Goal: Task Accomplishment & Management: Manage account settings

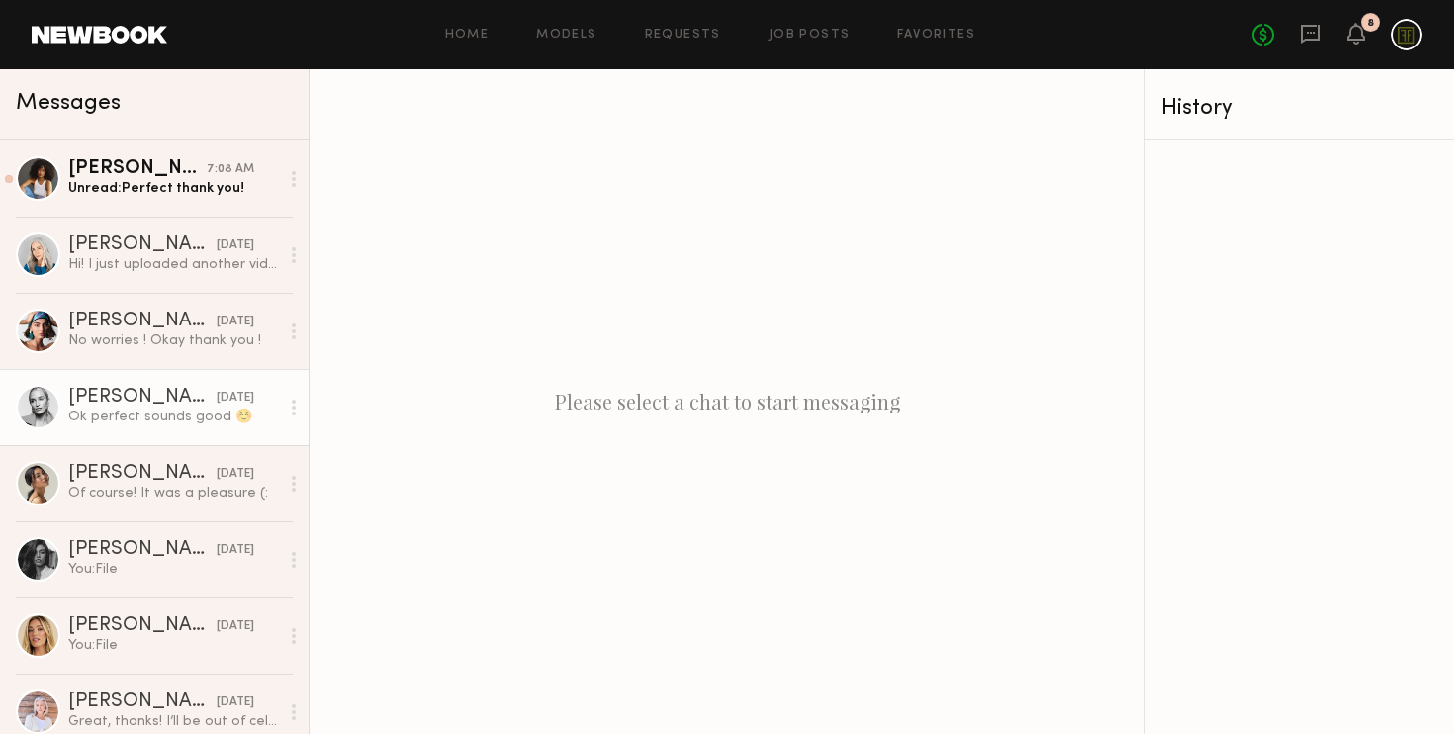
click at [167, 419] on div "Ok perfect sounds good ☺️" at bounding box center [173, 417] width 211 height 19
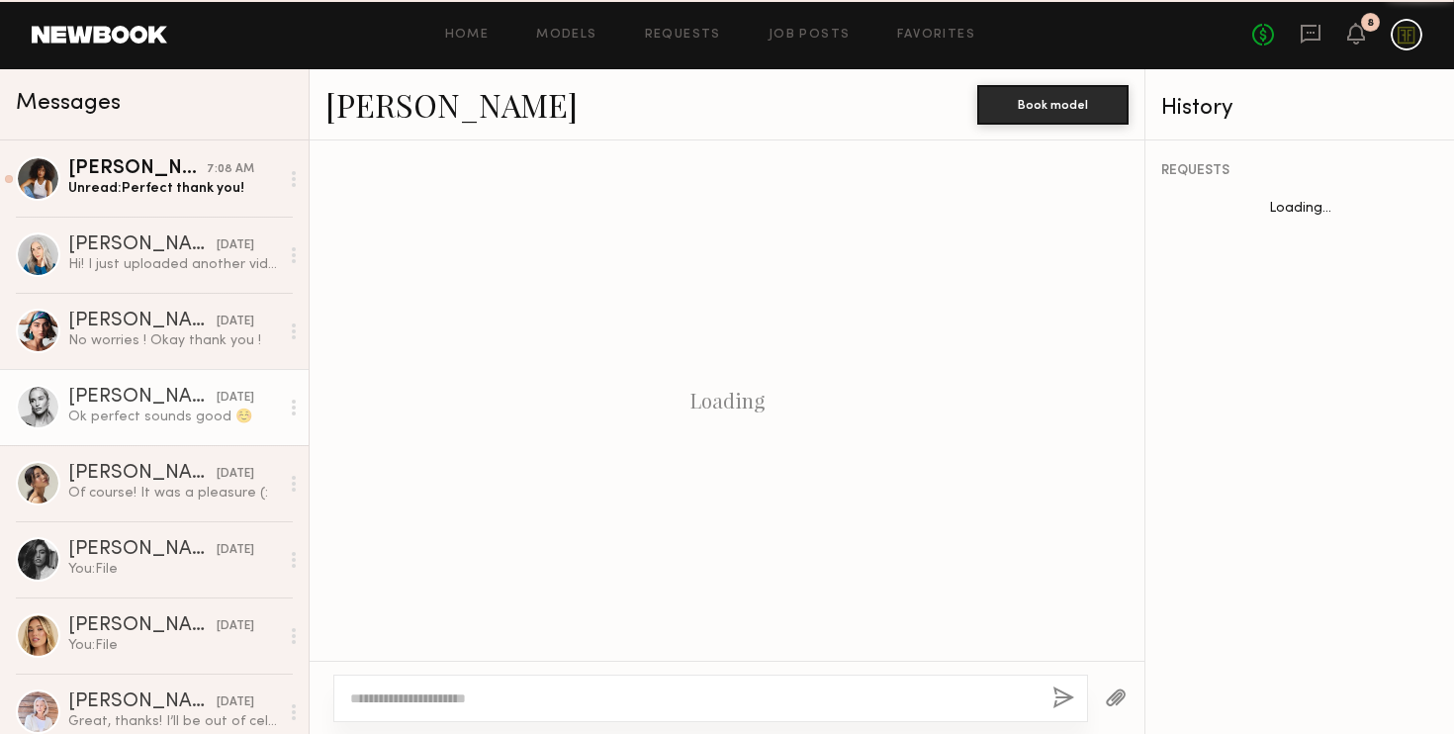
scroll to position [1186, 0]
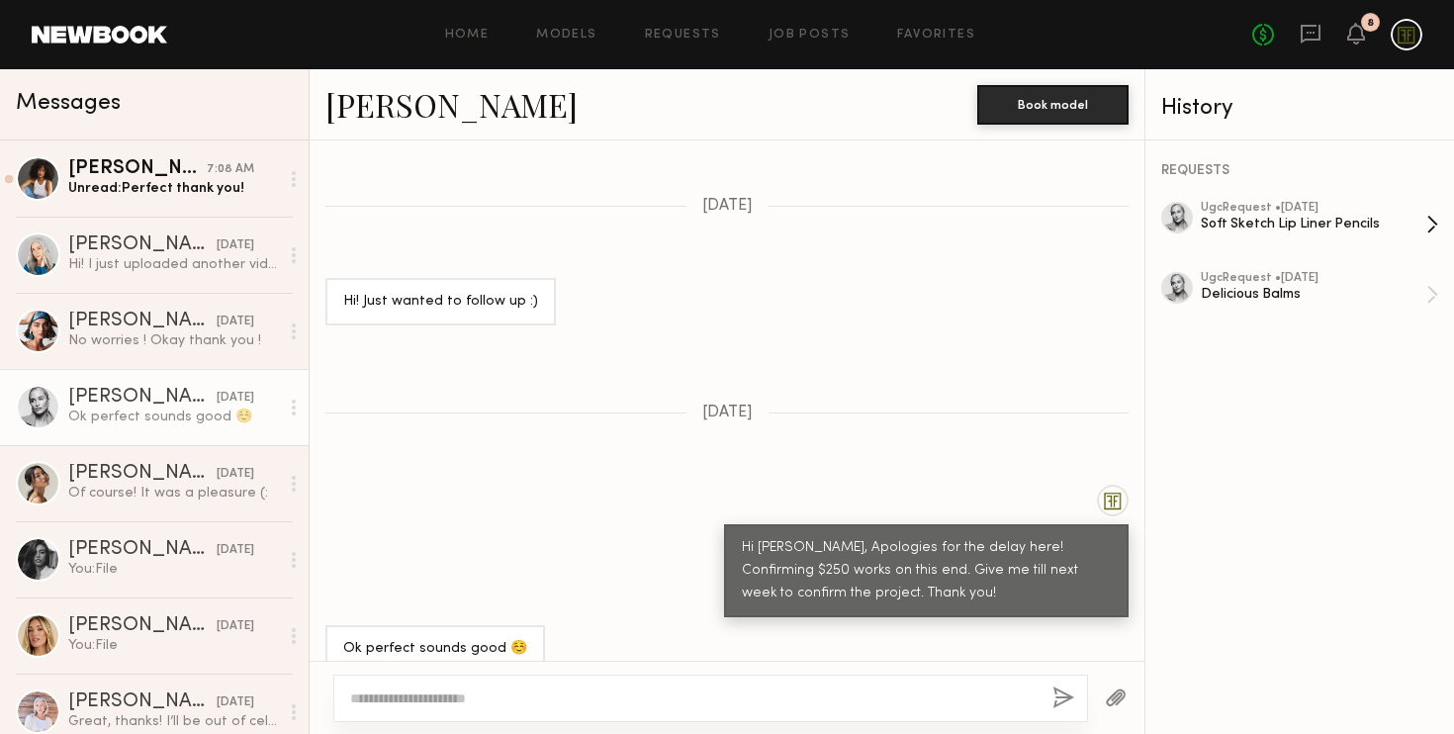
click at [1301, 227] on div "Soft Sketch Lip Liner Pencils" at bounding box center [1314, 224] width 226 height 19
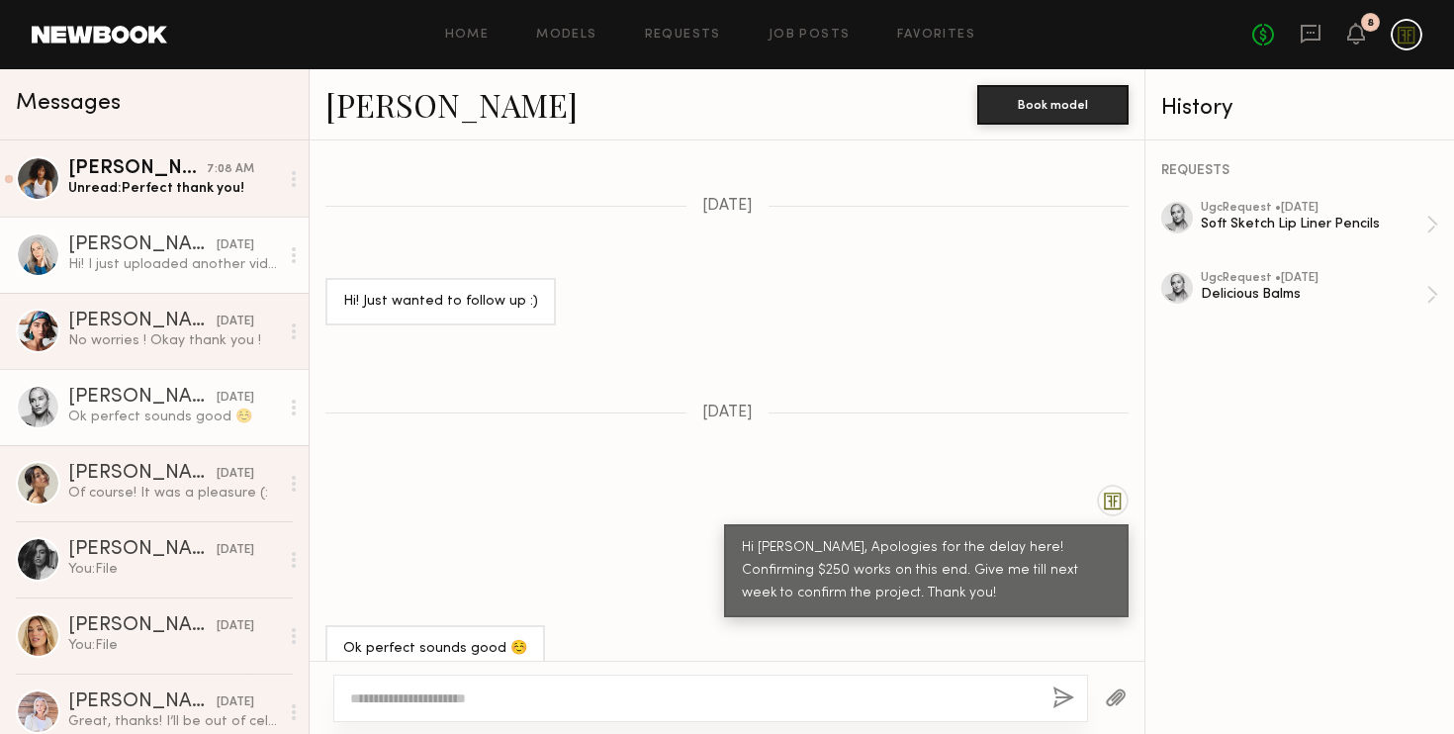
click at [141, 271] on div "Hi! I just uploaded another video that kinda ran through the whole thing in one…" at bounding box center [173, 264] width 211 height 19
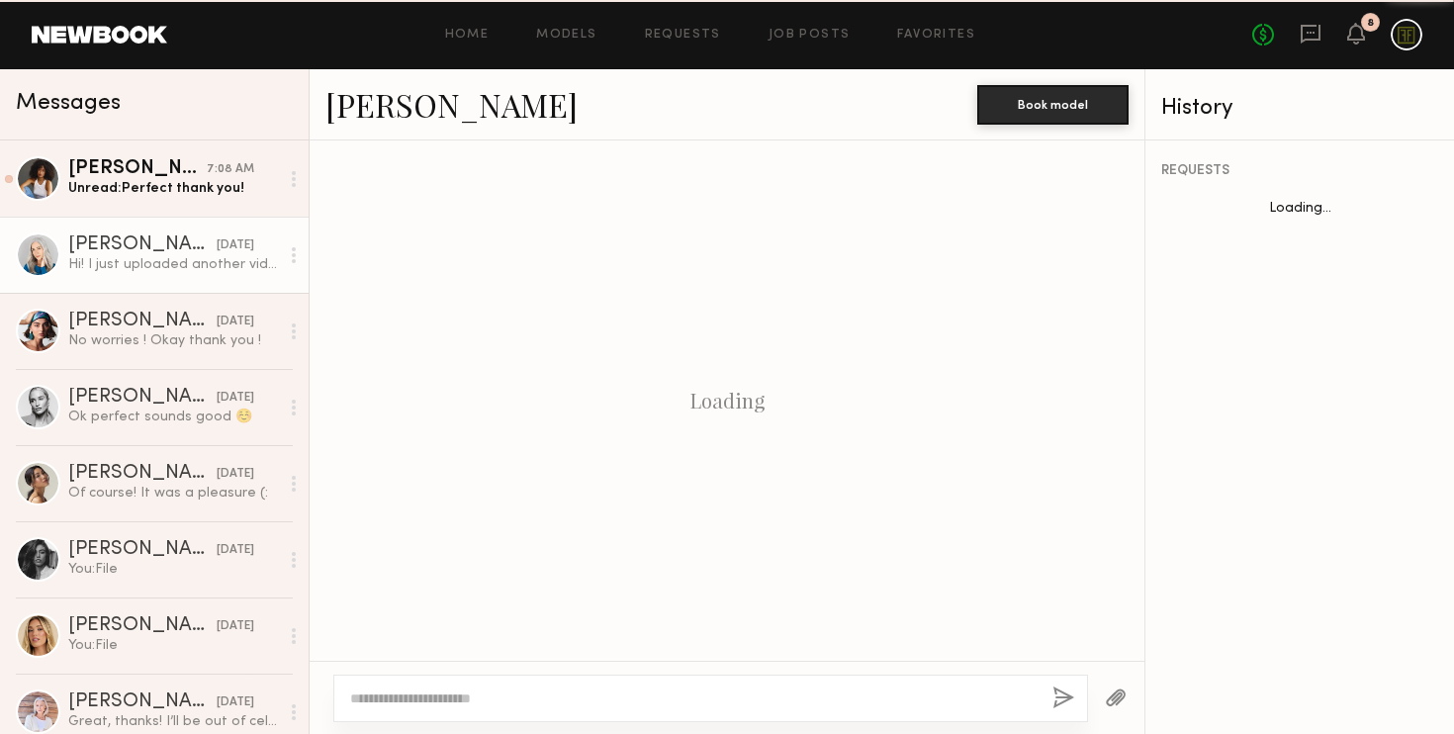
scroll to position [1366, 0]
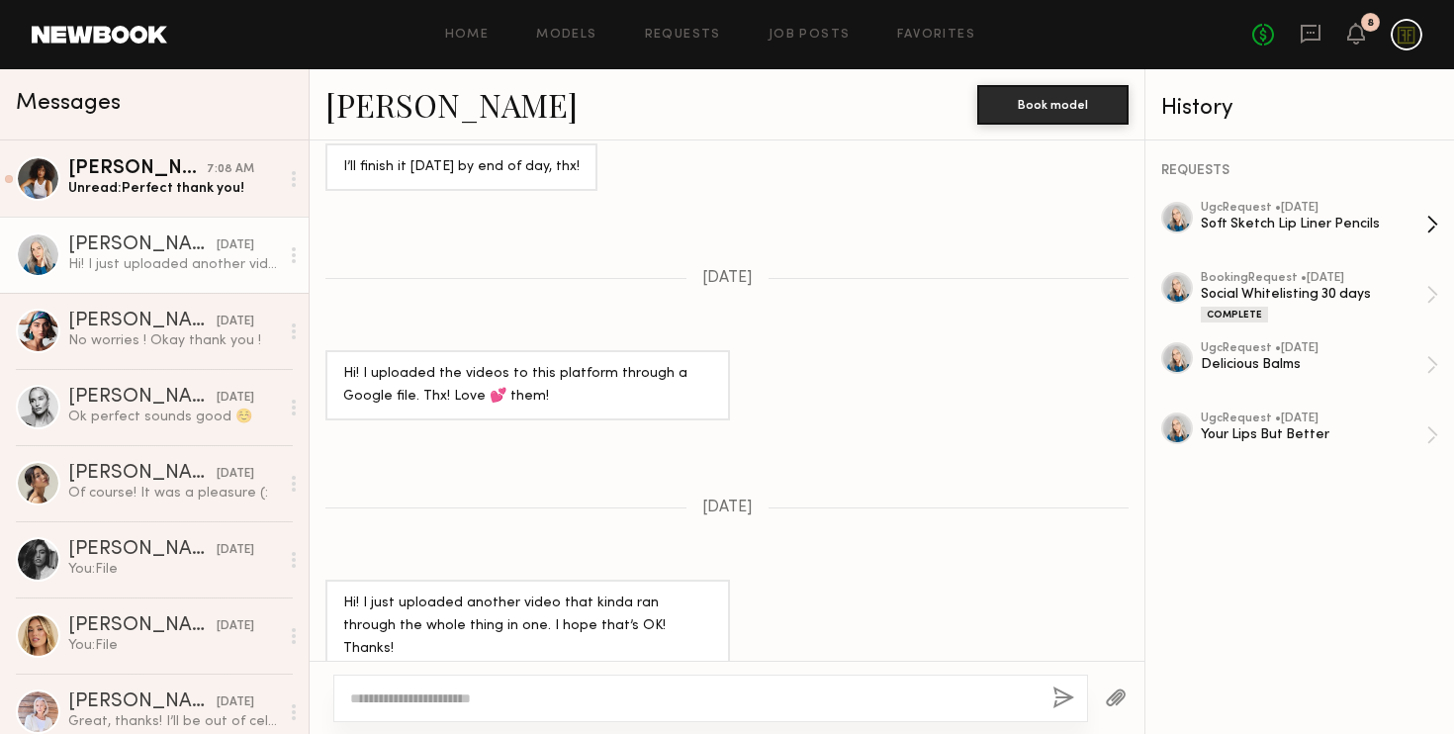
click at [1236, 228] on div "Soft Sketch Lip Liner Pencils" at bounding box center [1314, 224] width 226 height 19
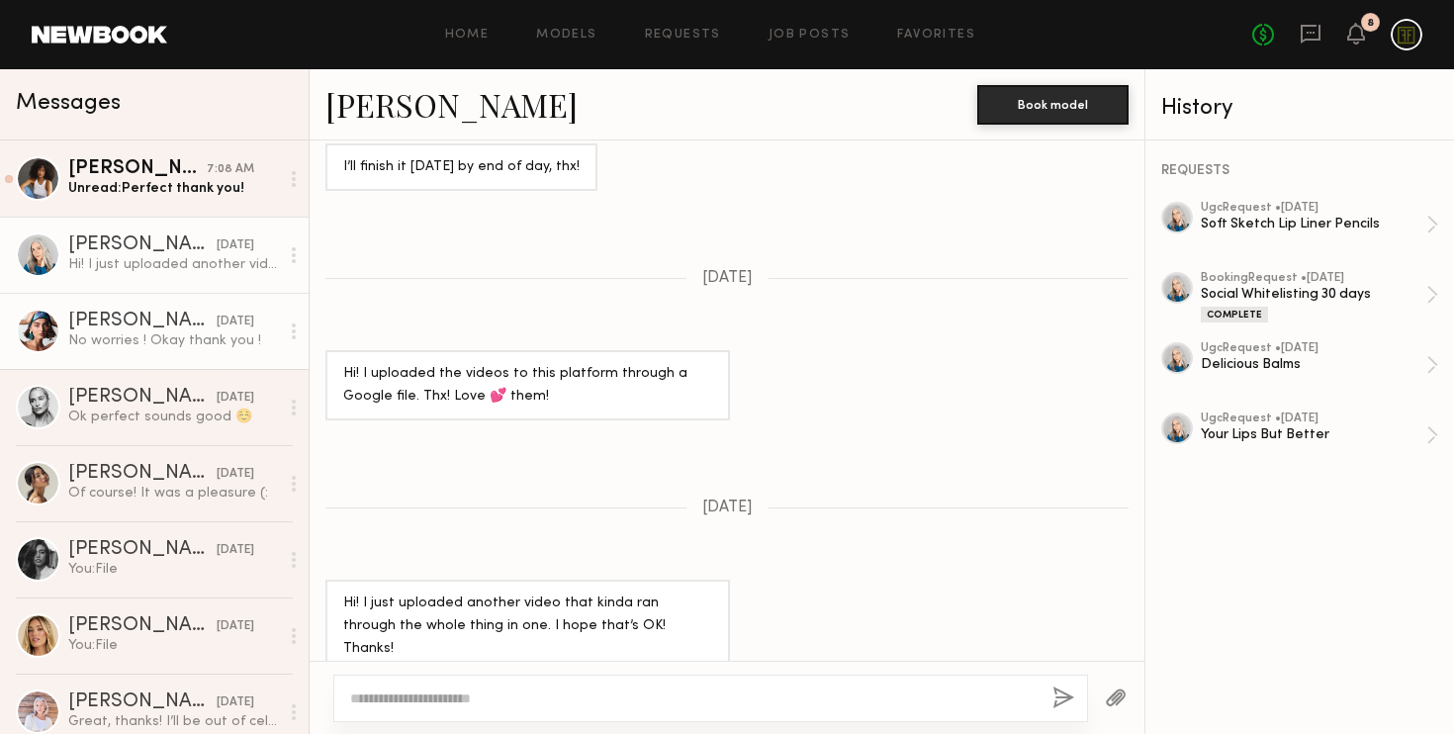
click at [158, 343] on div "No worries ! Okay thank you !" at bounding box center [173, 340] width 211 height 19
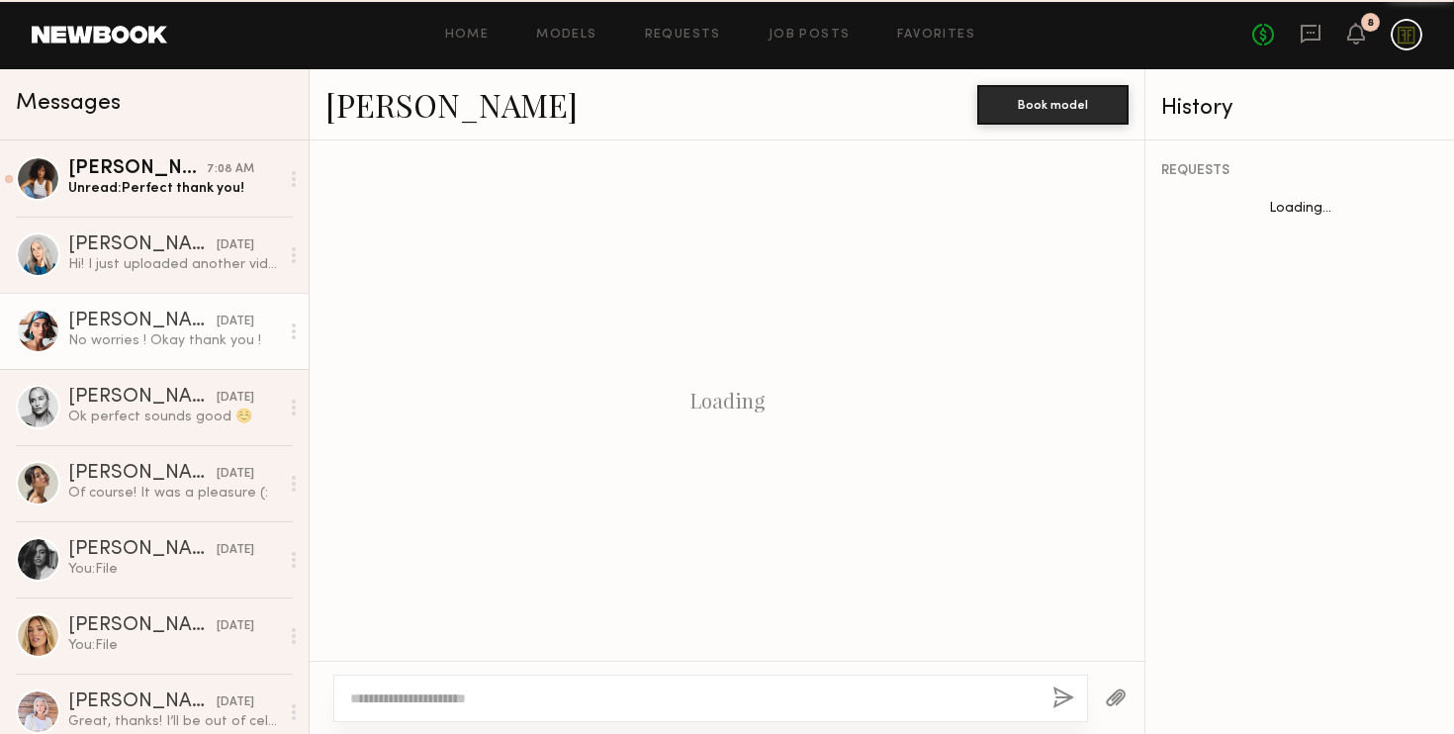
scroll to position [970, 0]
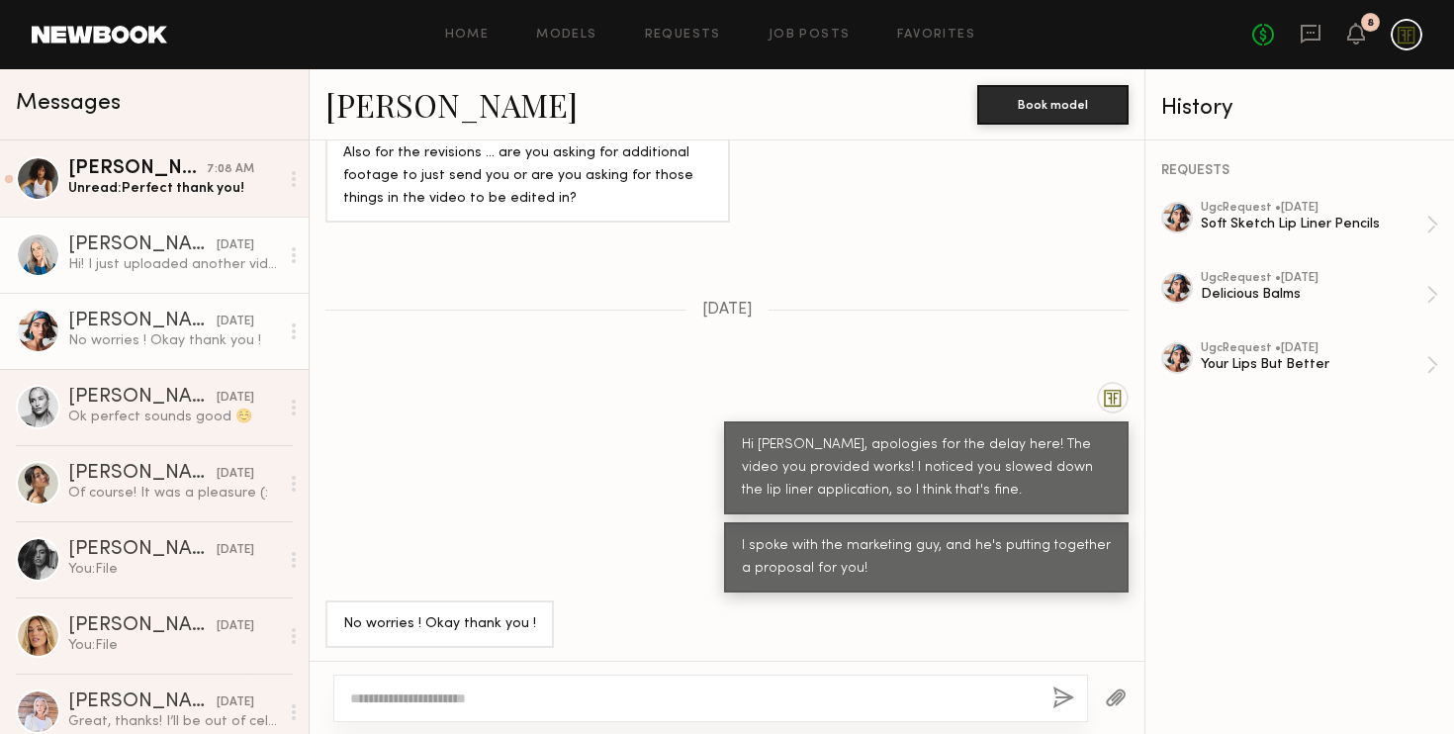
click at [138, 264] on div "Hi! I just uploaded another video that kinda ran through the whole thing in one…" at bounding box center [173, 264] width 211 height 19
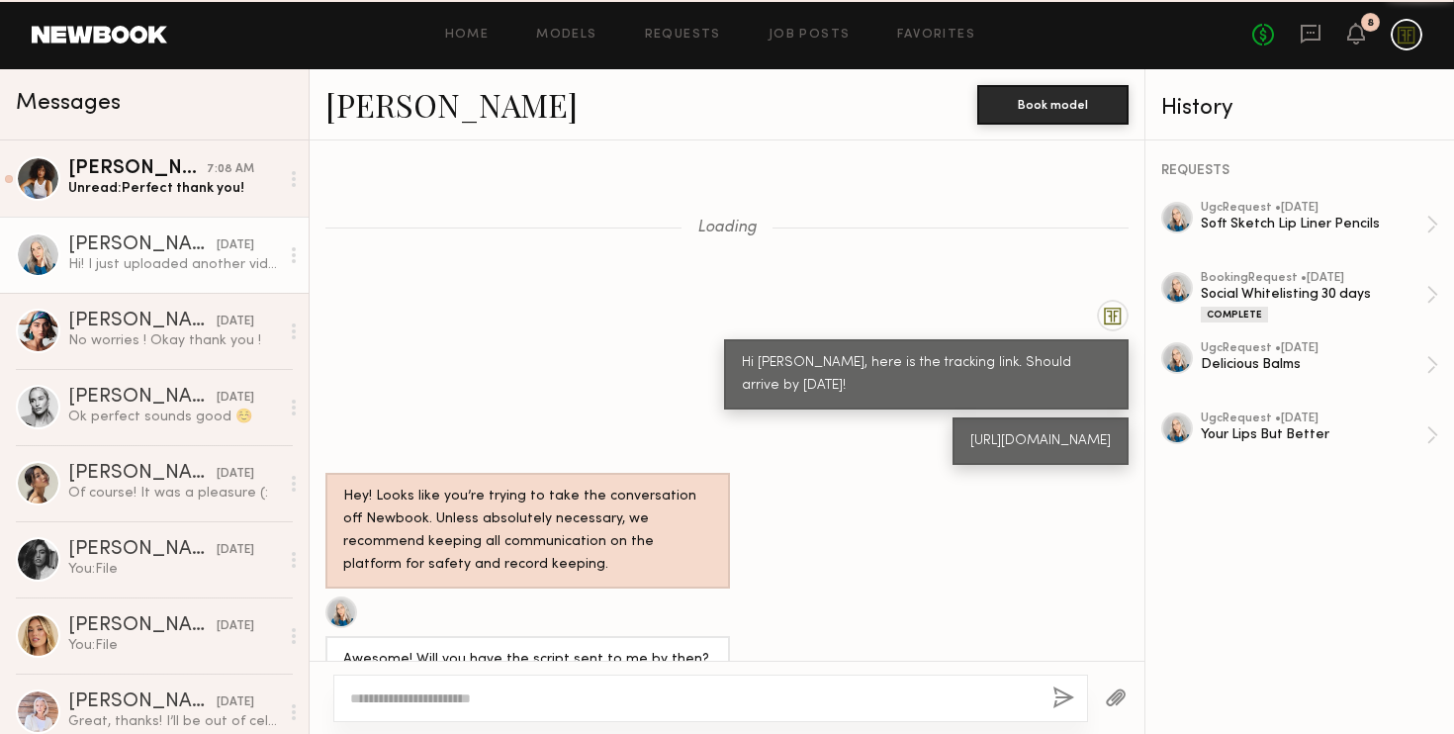
scroll to position [1366, 0]
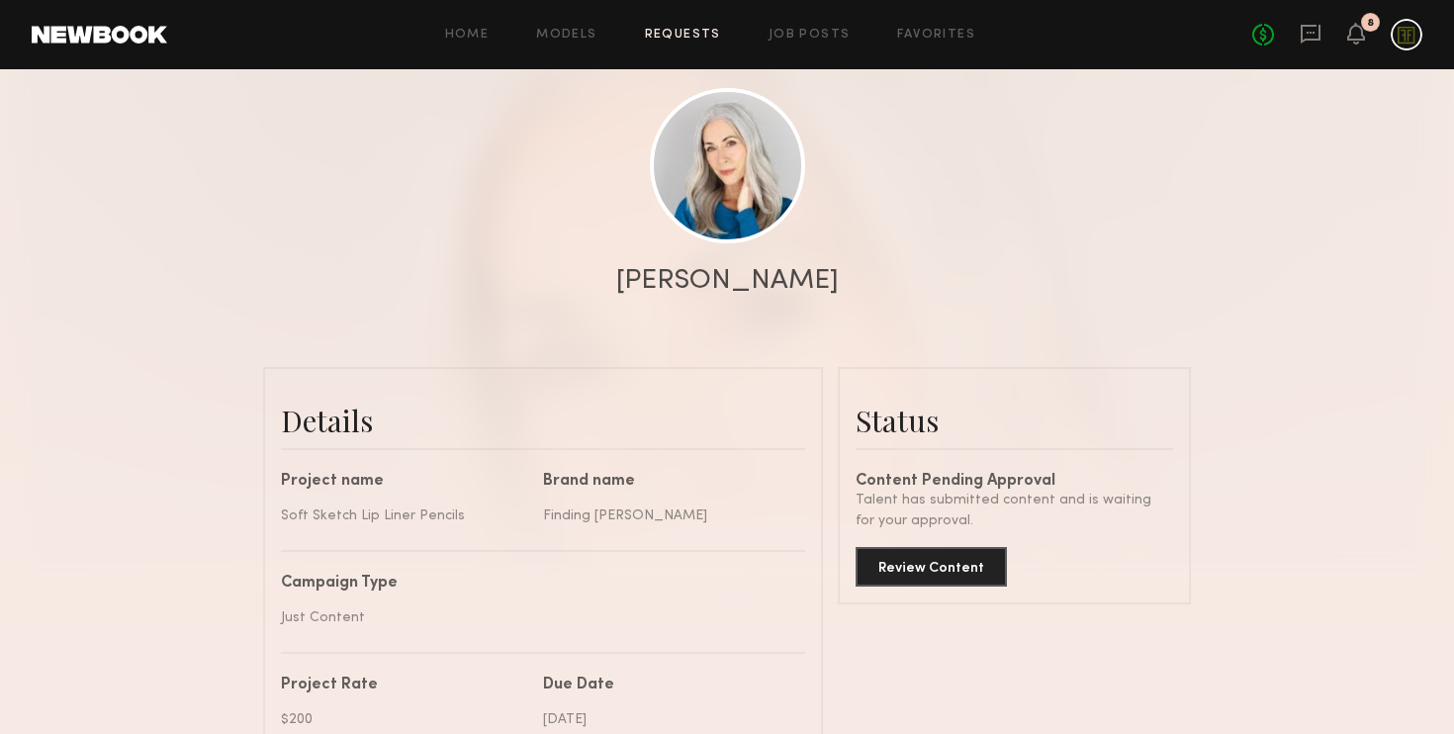
scroll to position [220, 0]
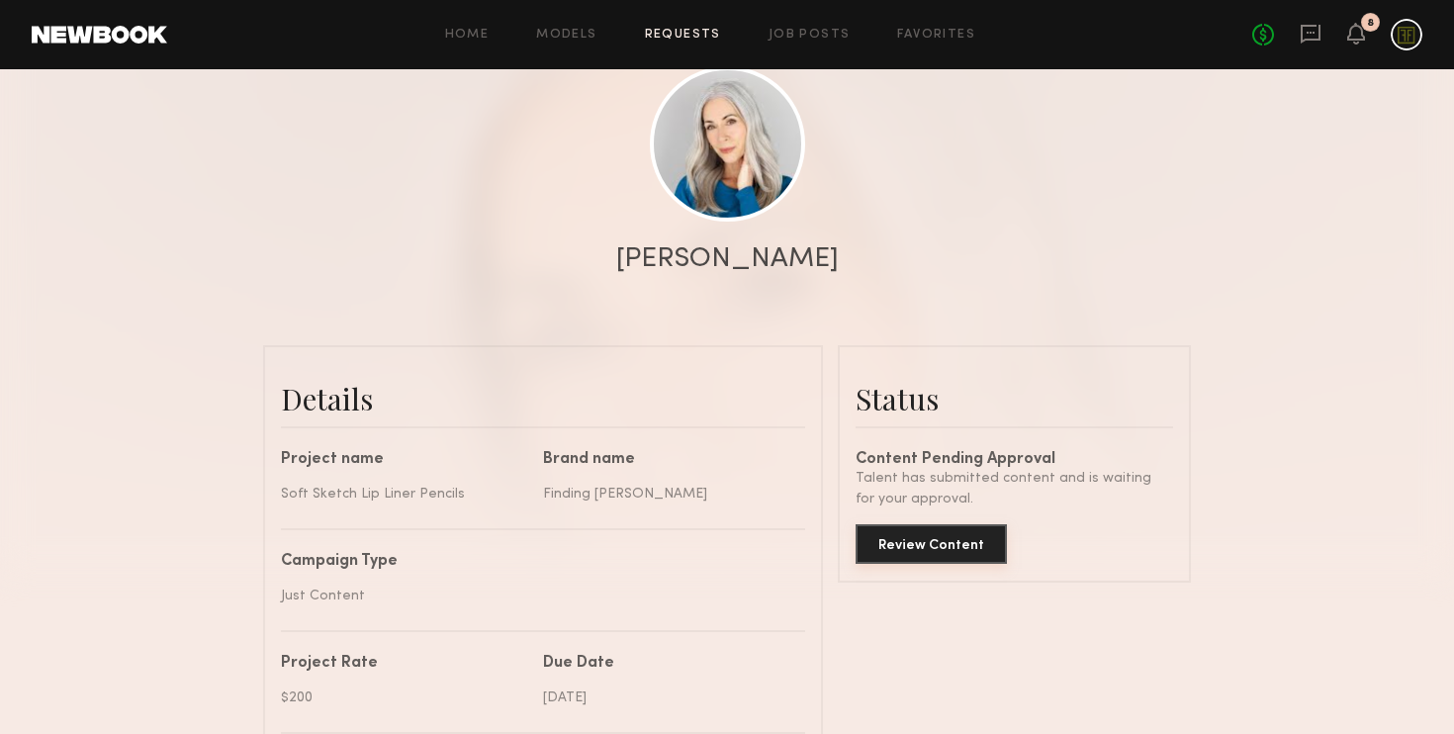
click at [952, 555] on button "Review Content" at bounding box center [931, 544] width 151 height 40
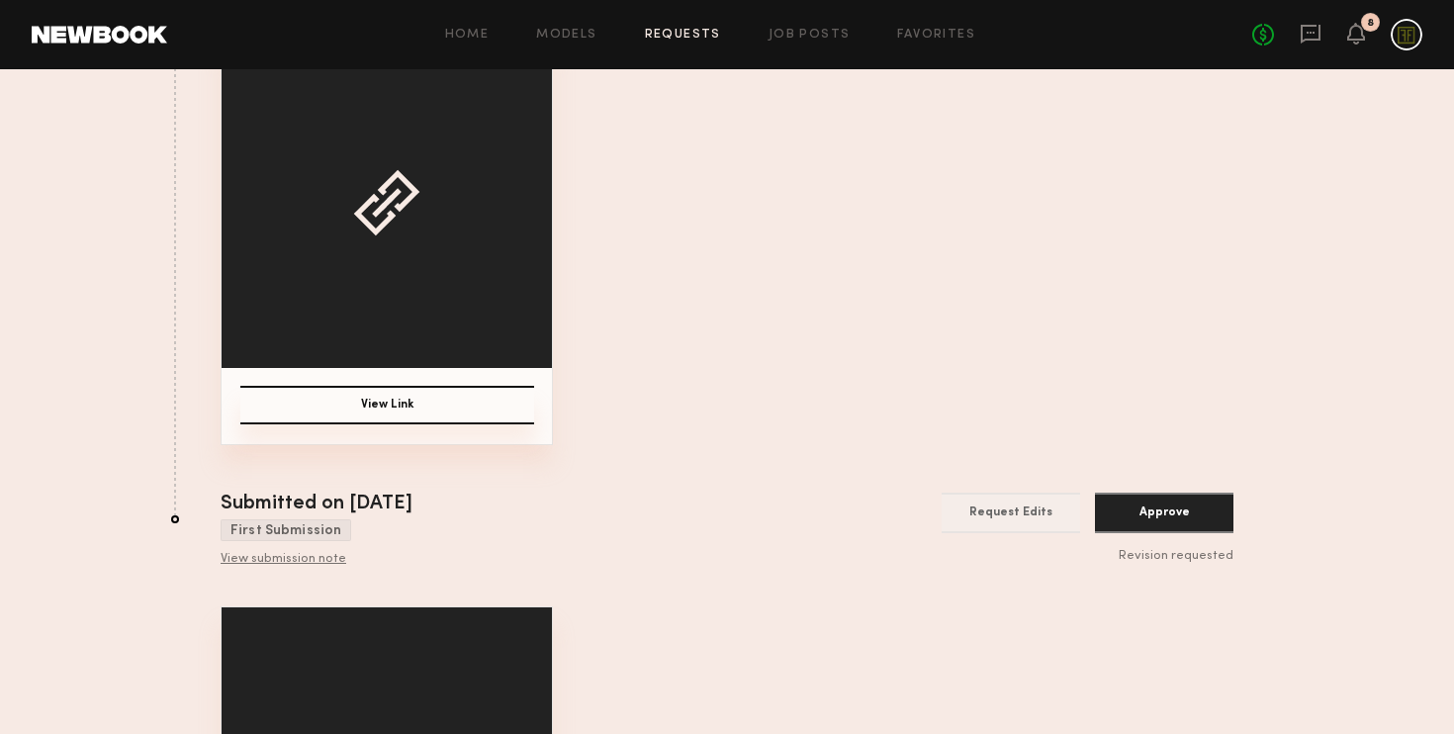
scroll to position [313, 0]
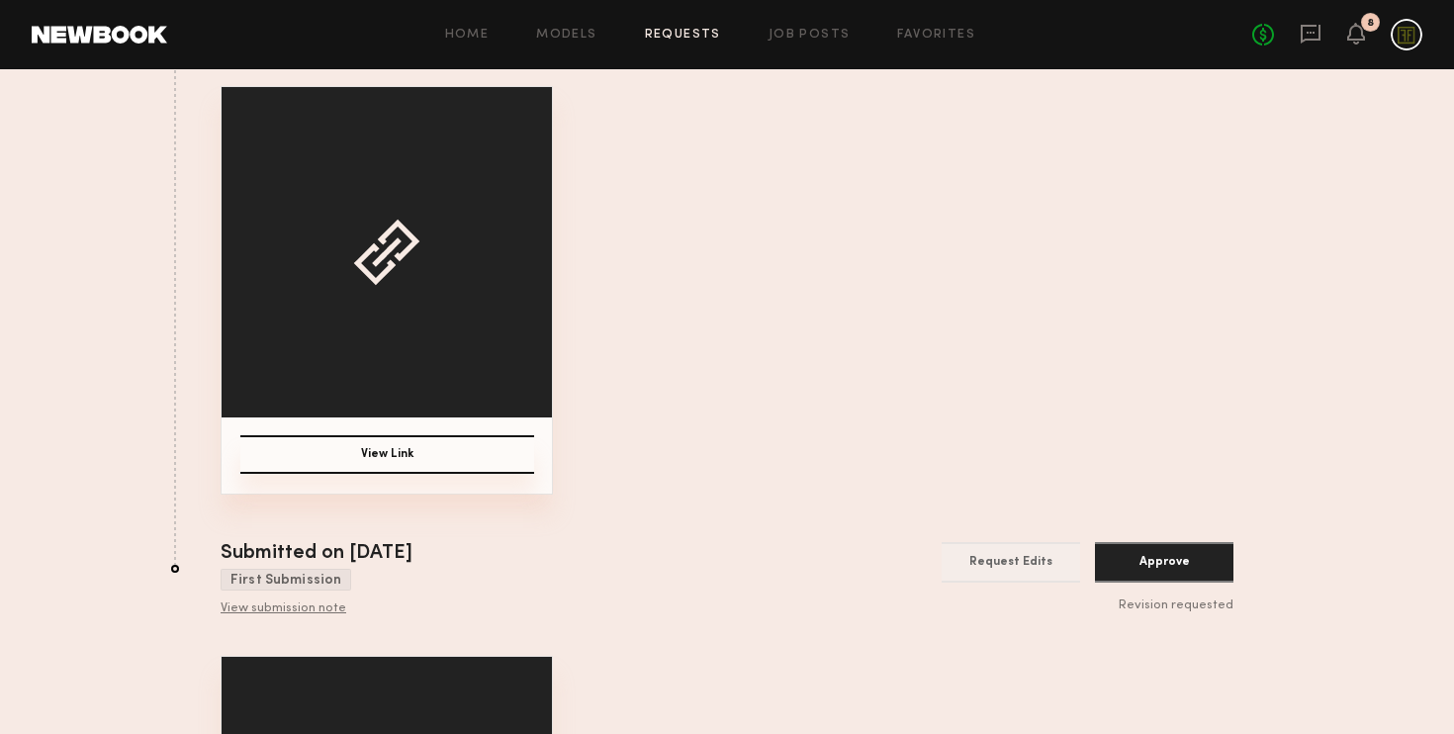
click at [462, 456] on button "View Link" at bounding box center [387, 454] width 294 height 39
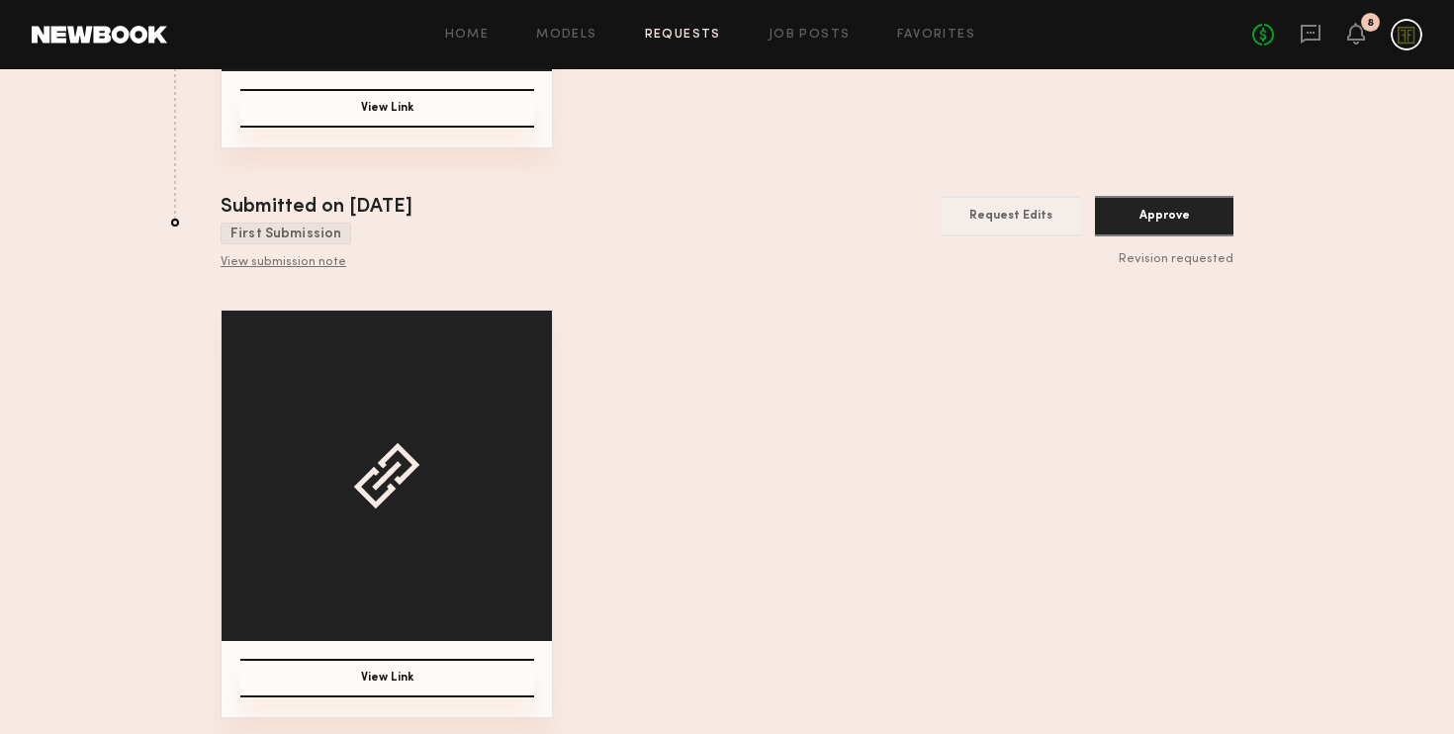
scroll to position [0, 0]
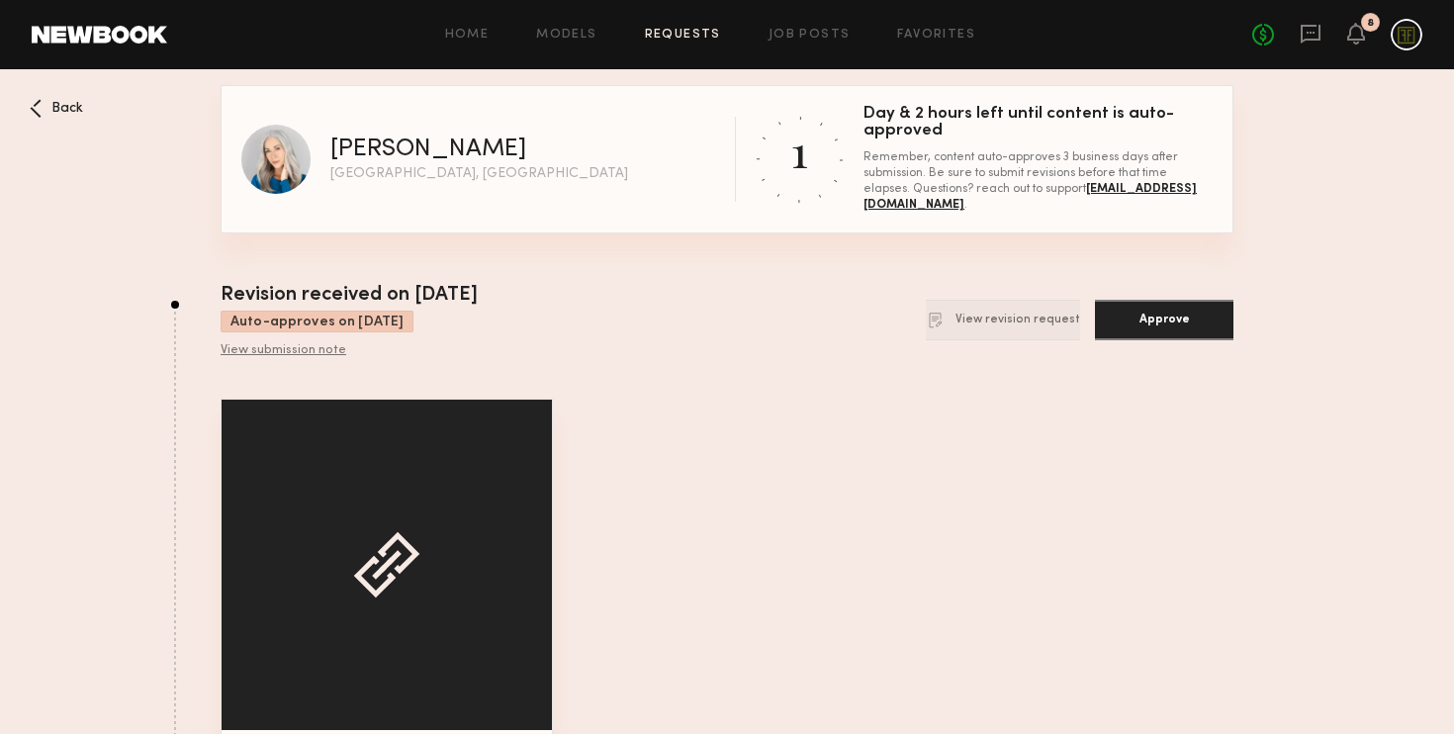
click at [45, 115] on div "Back" at bounding box center [56, 108] width 53 height 19
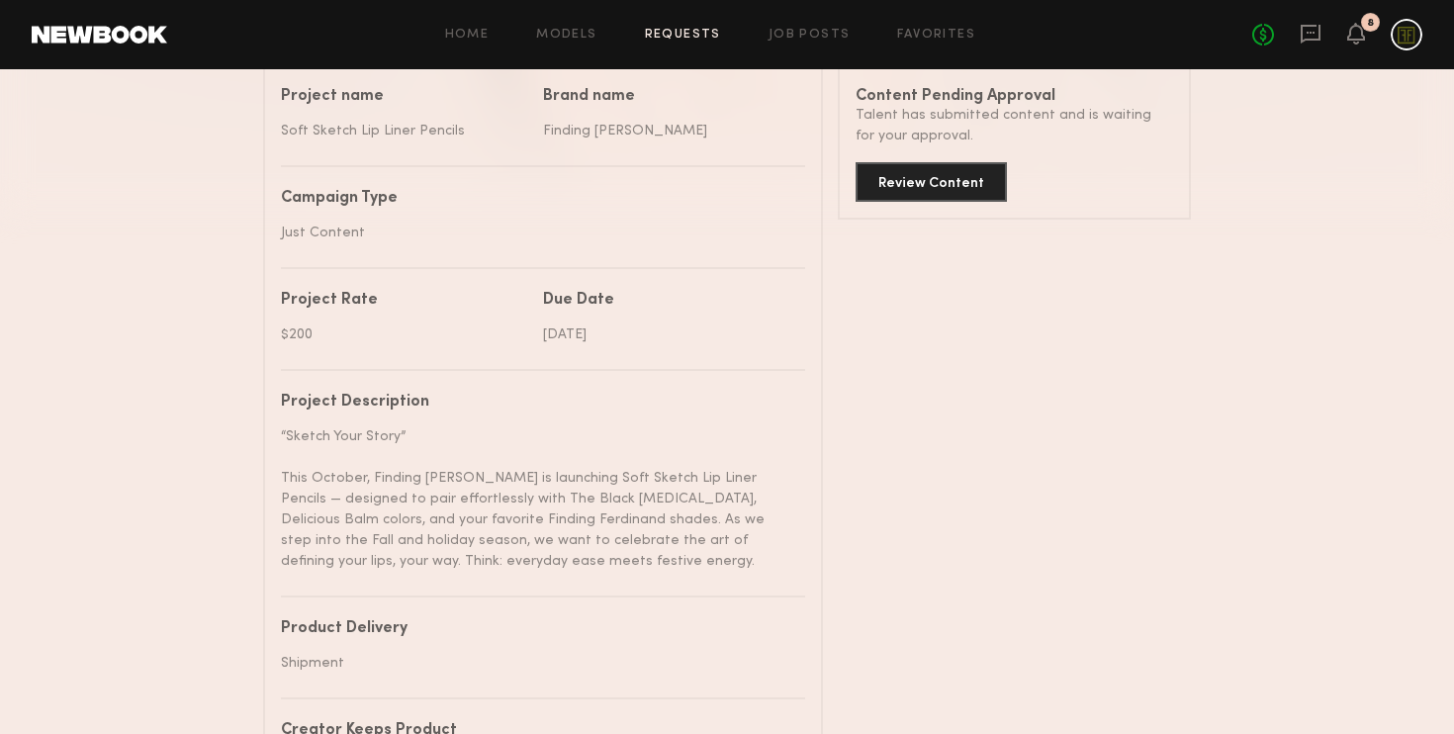
scroll to position [275, 0]
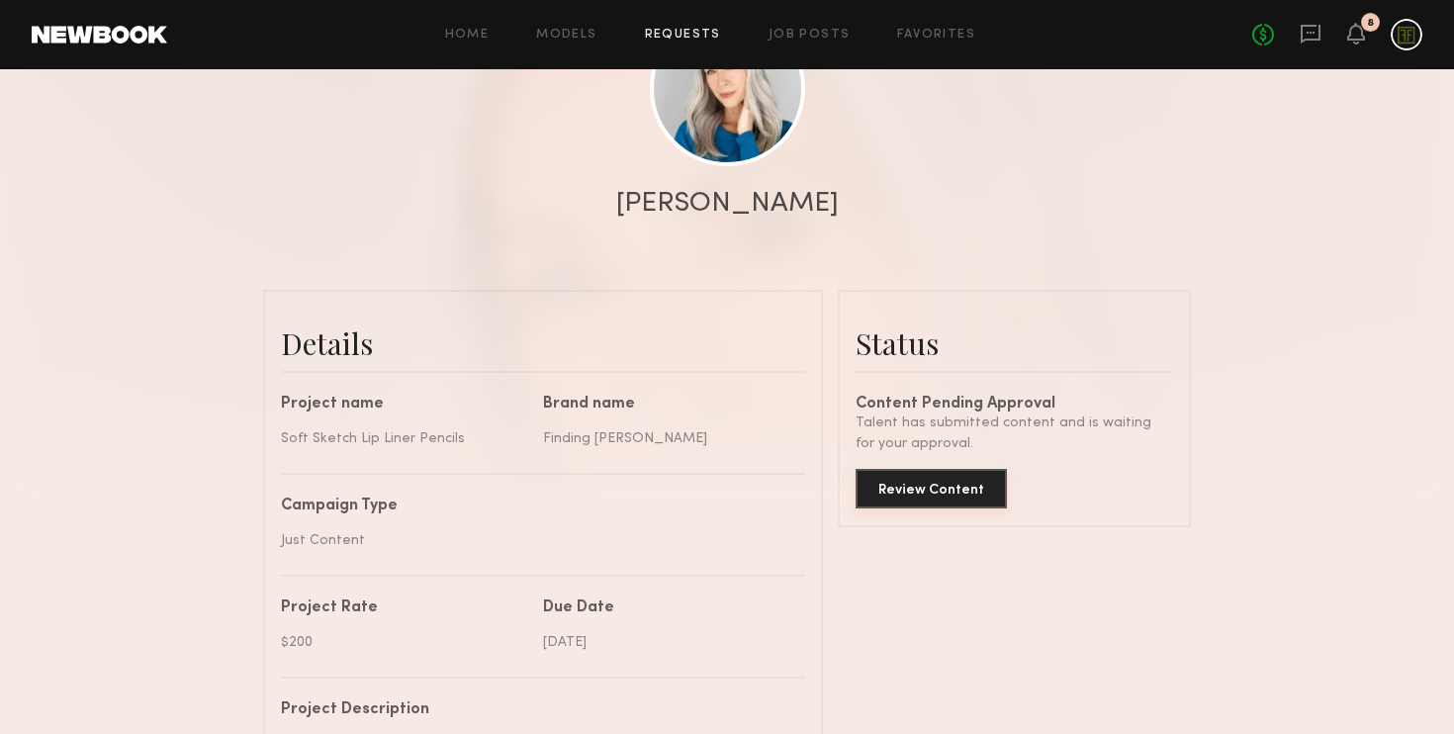
click at [931, 492] on button "Review Content" at bounding box center [931, 489] width 151 height 40
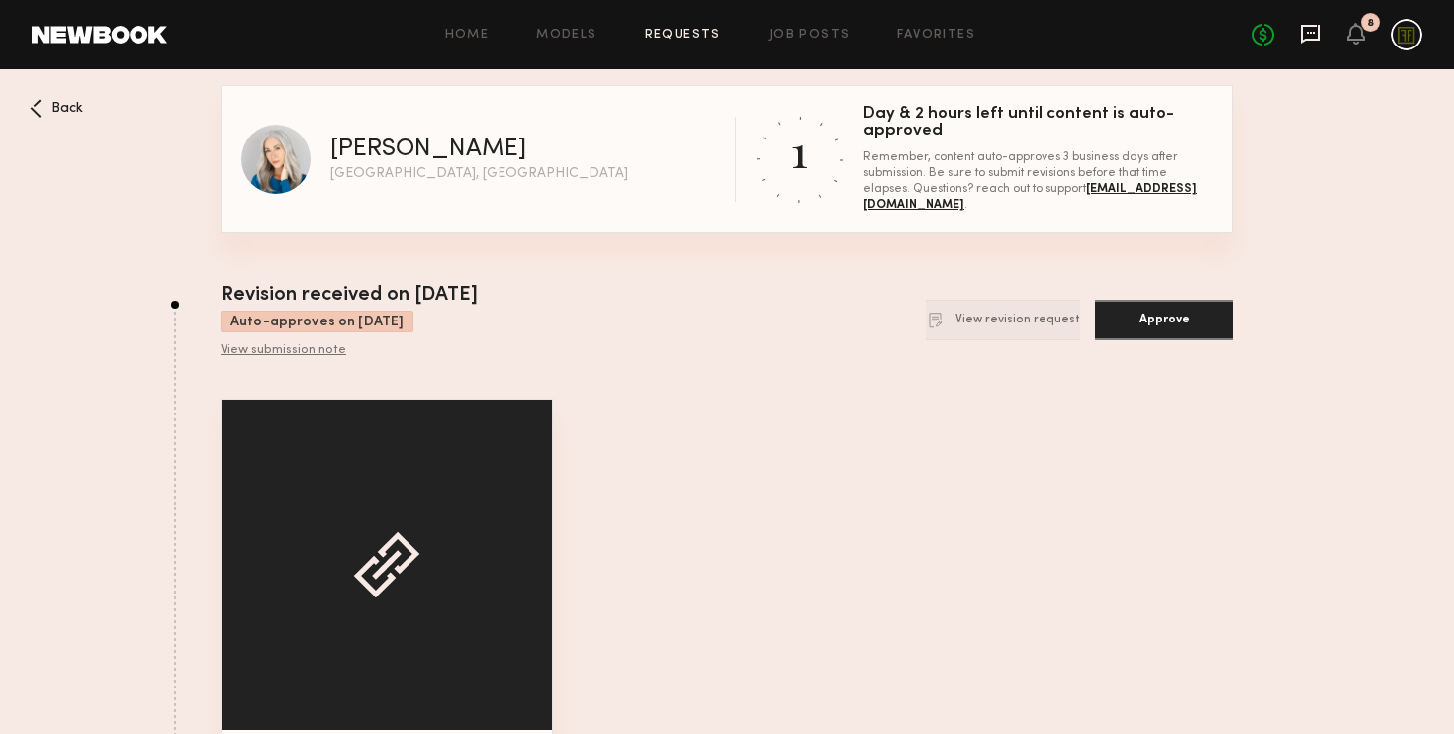
click at [1306, 30] on icon at bounding box center [1311, 34] width 22 height 22
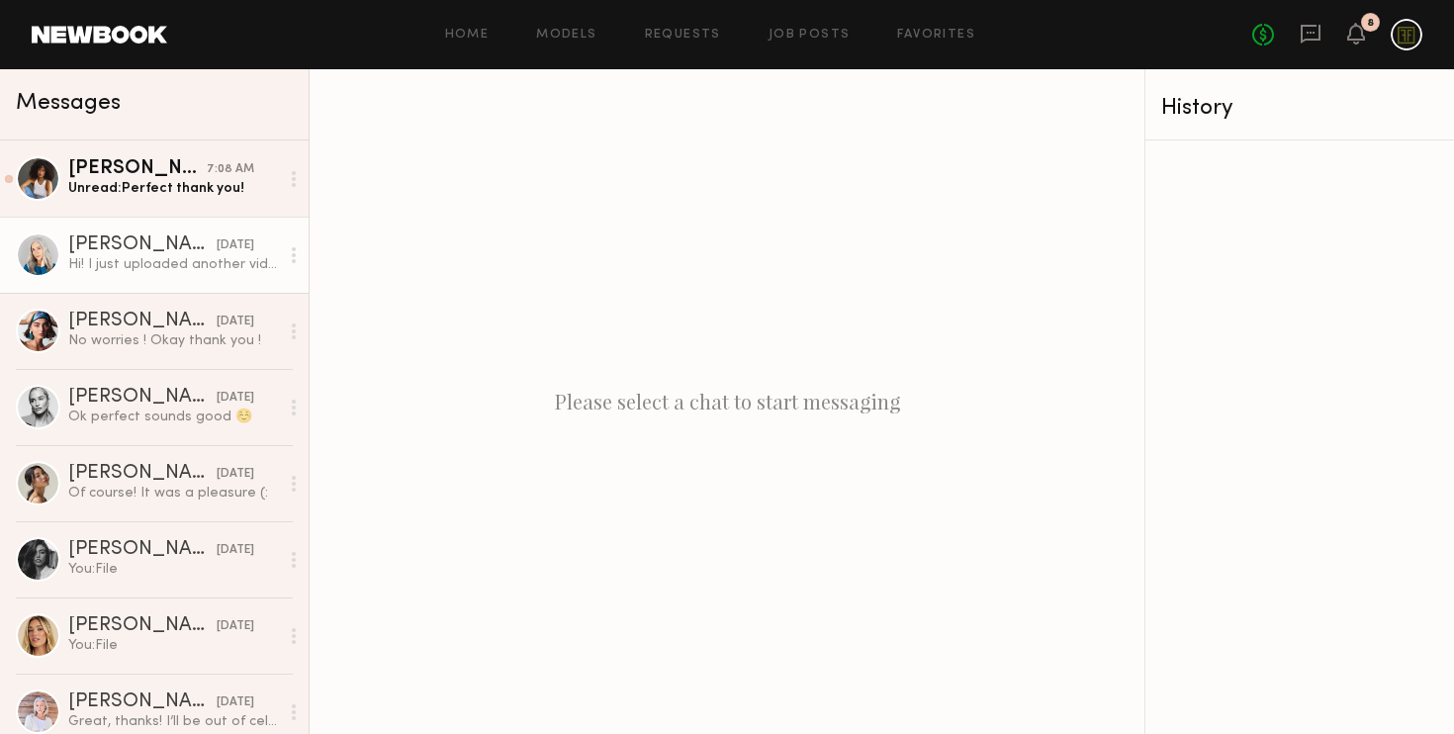
click at [136, 247] on div "Jill S." at bounding box center [142, 245] width 148 height 20
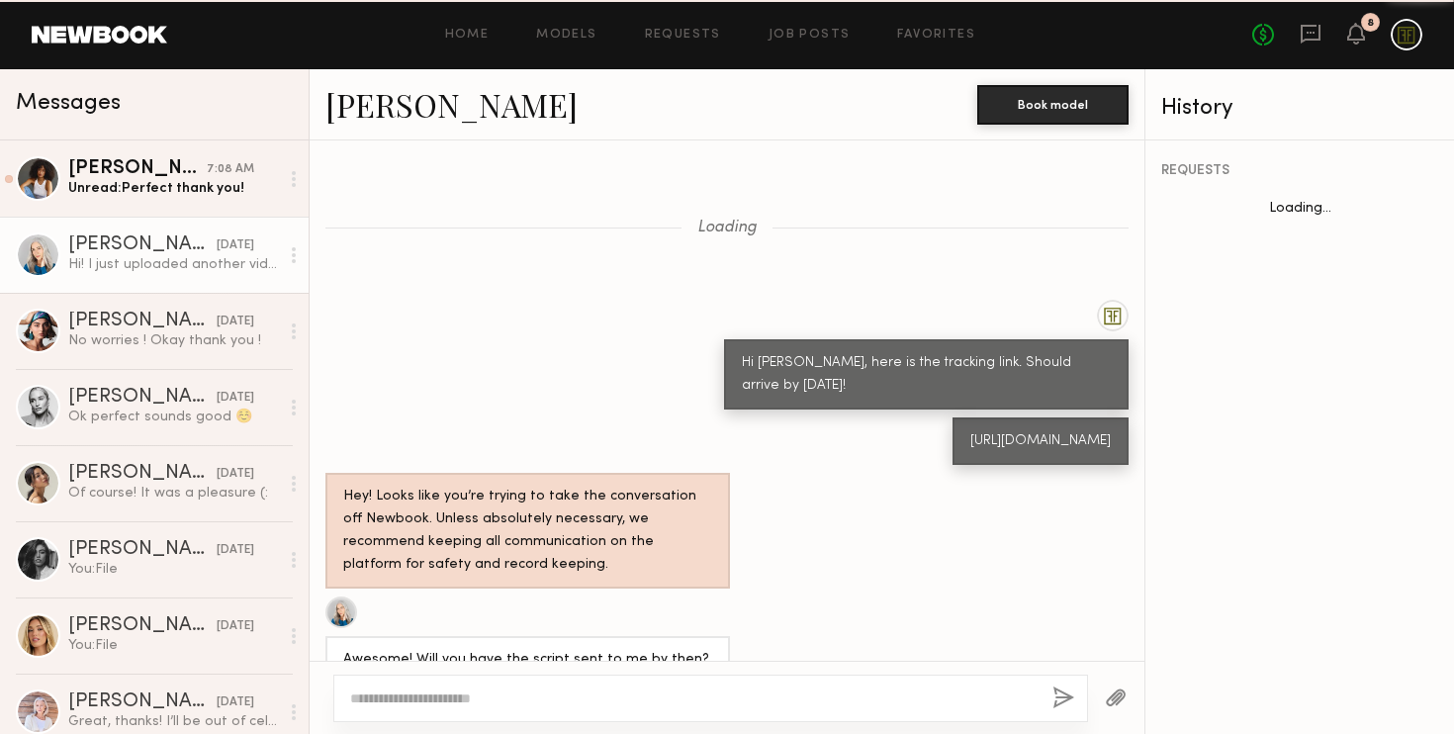
scroll to position [1366, 0]
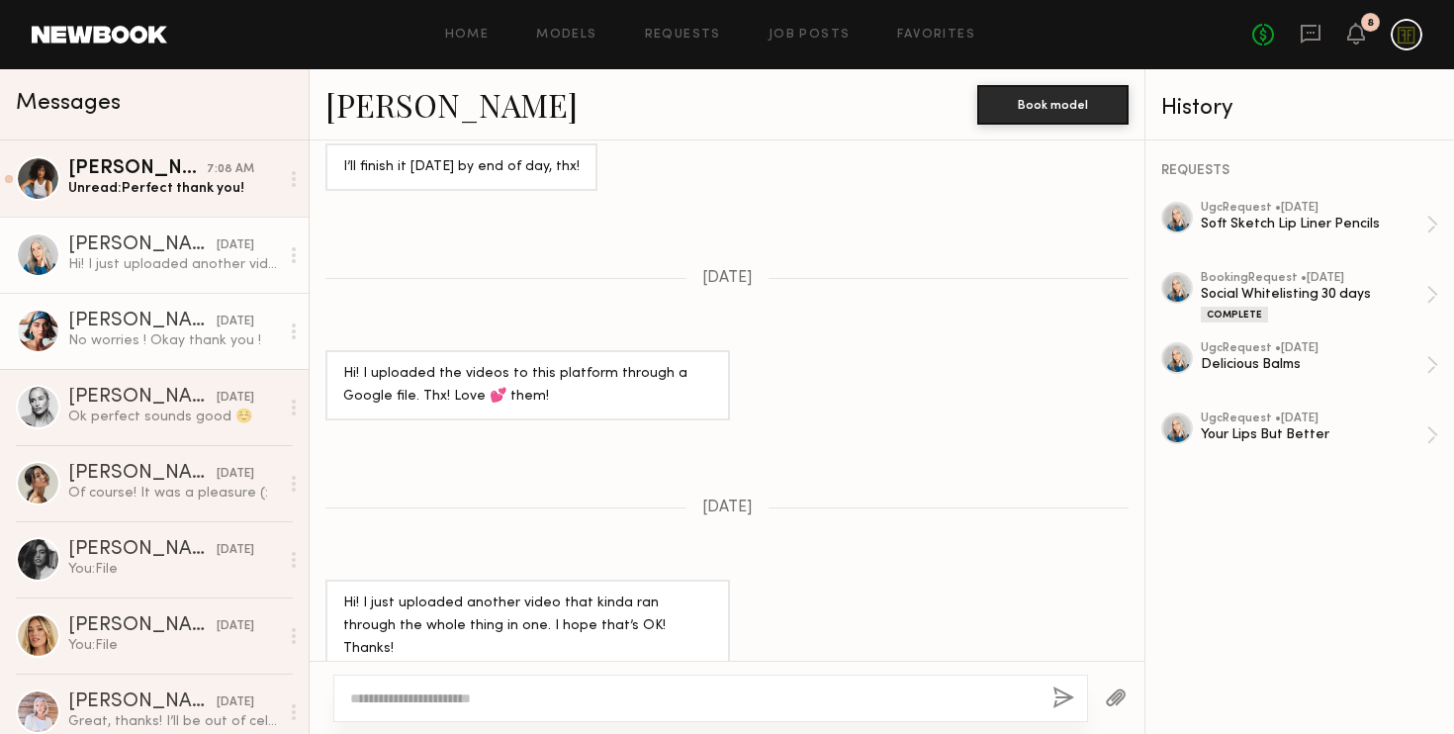
click at [125, 339] on div "No worries ! Okay thank you !" at bounding box center [173, 340] width 211 height 19
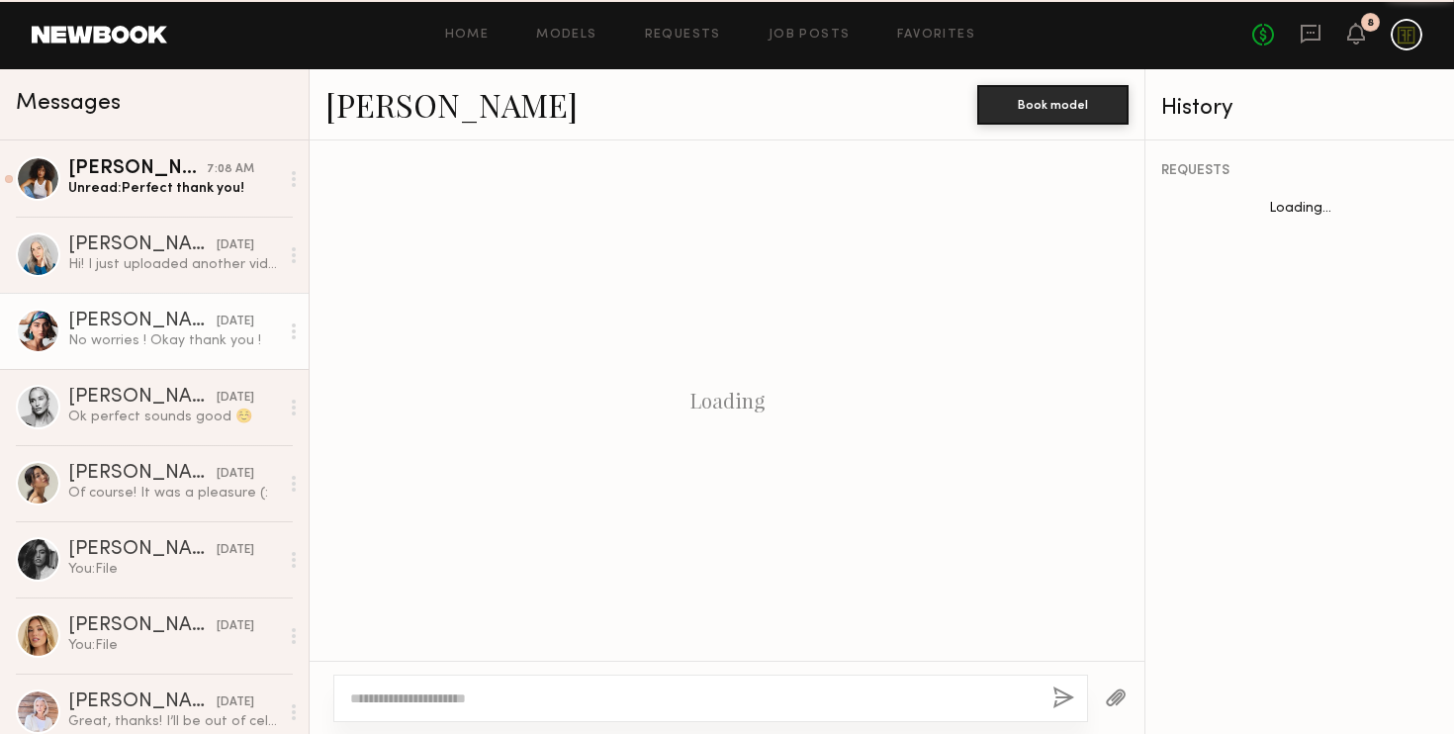
scroll to position [970, 0]
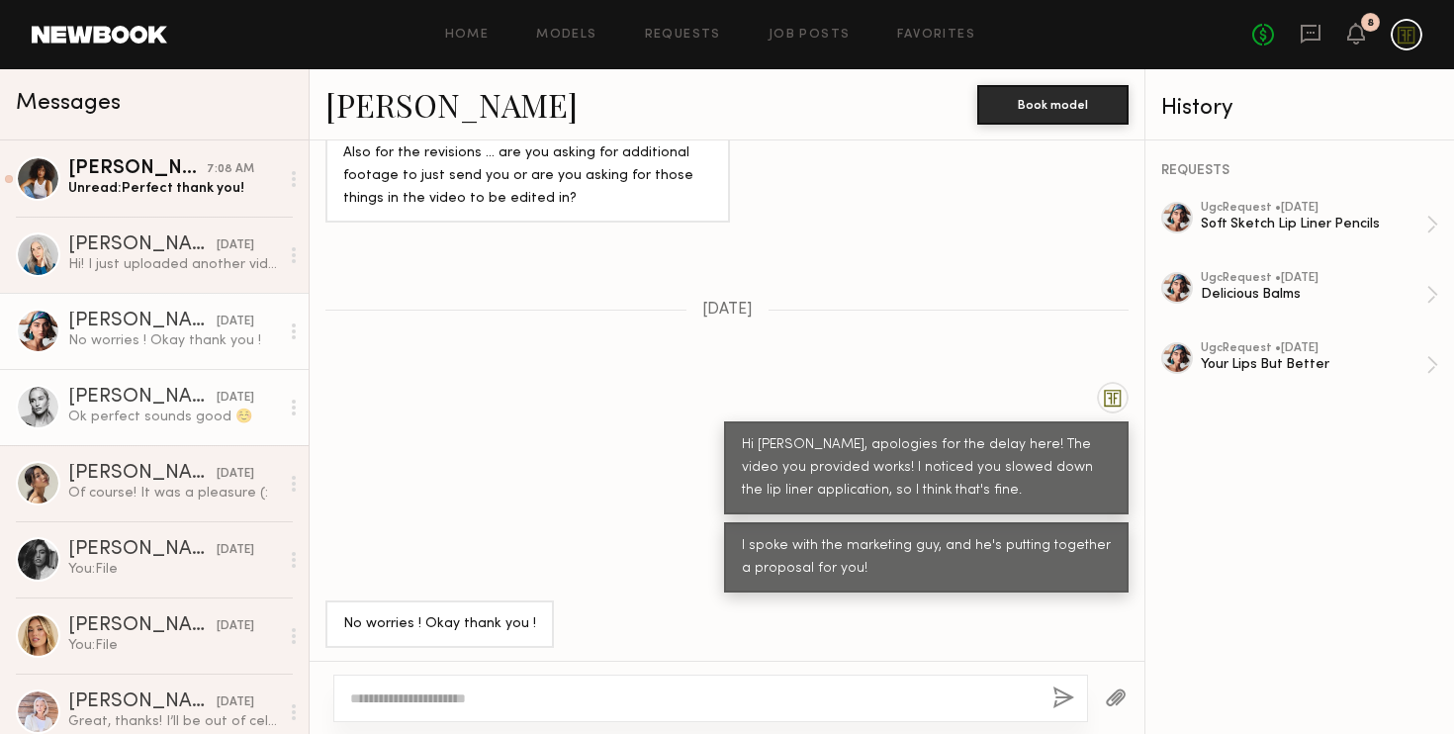
click at [136, 391] on div "Sam F." at bounding box center [142, 398] width 148 height 20
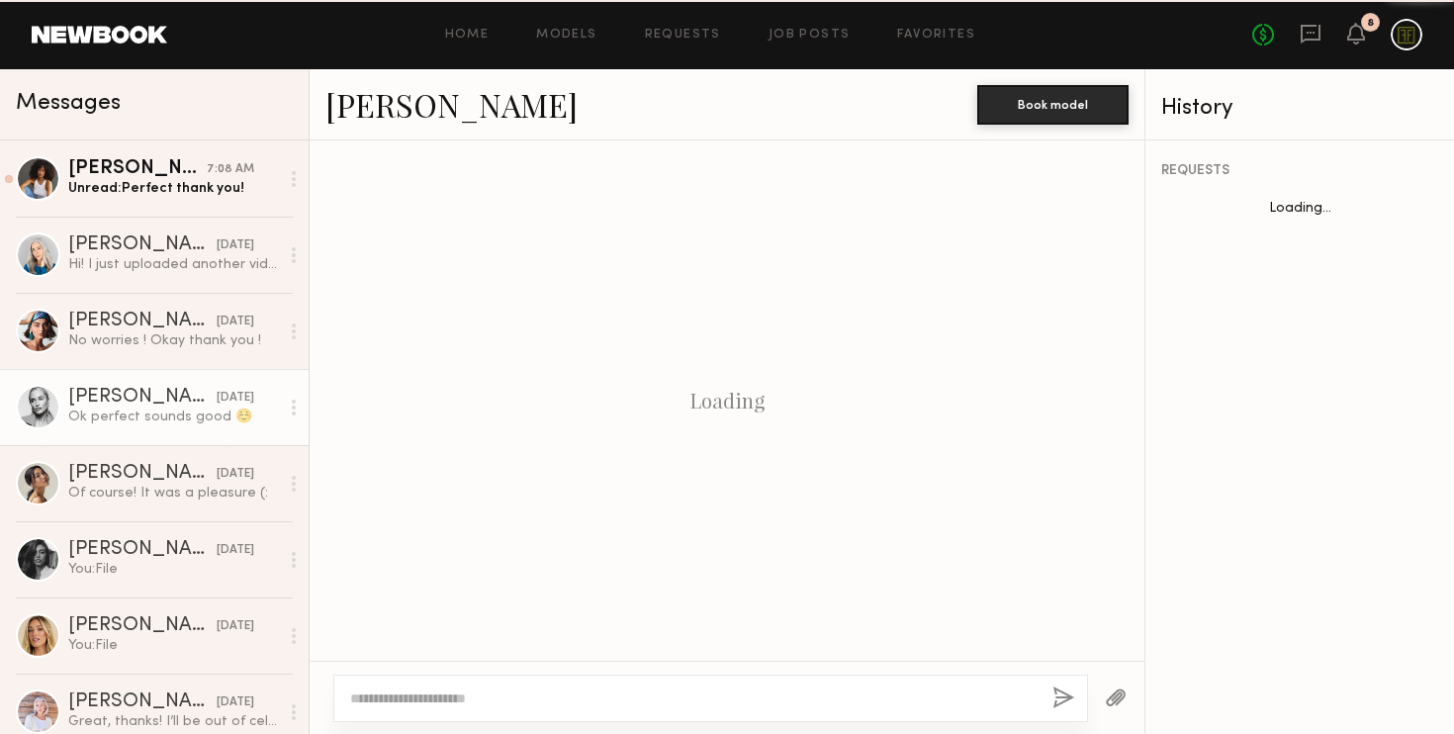
scroll to position [1186, 0]
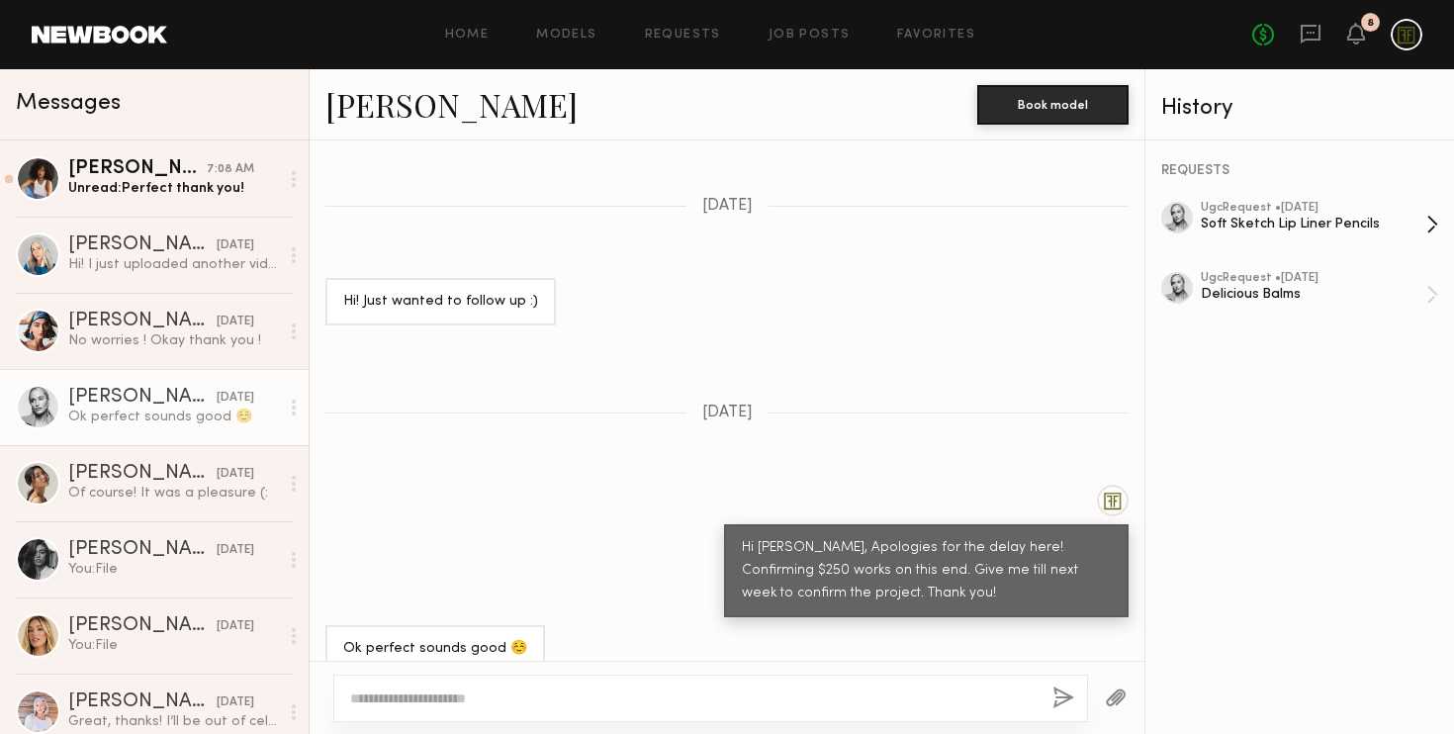
click at [1291, 225] on div "Soft Sketch Lip Liner Pencils" at bounding box center [1314, 224] width 226 height 19
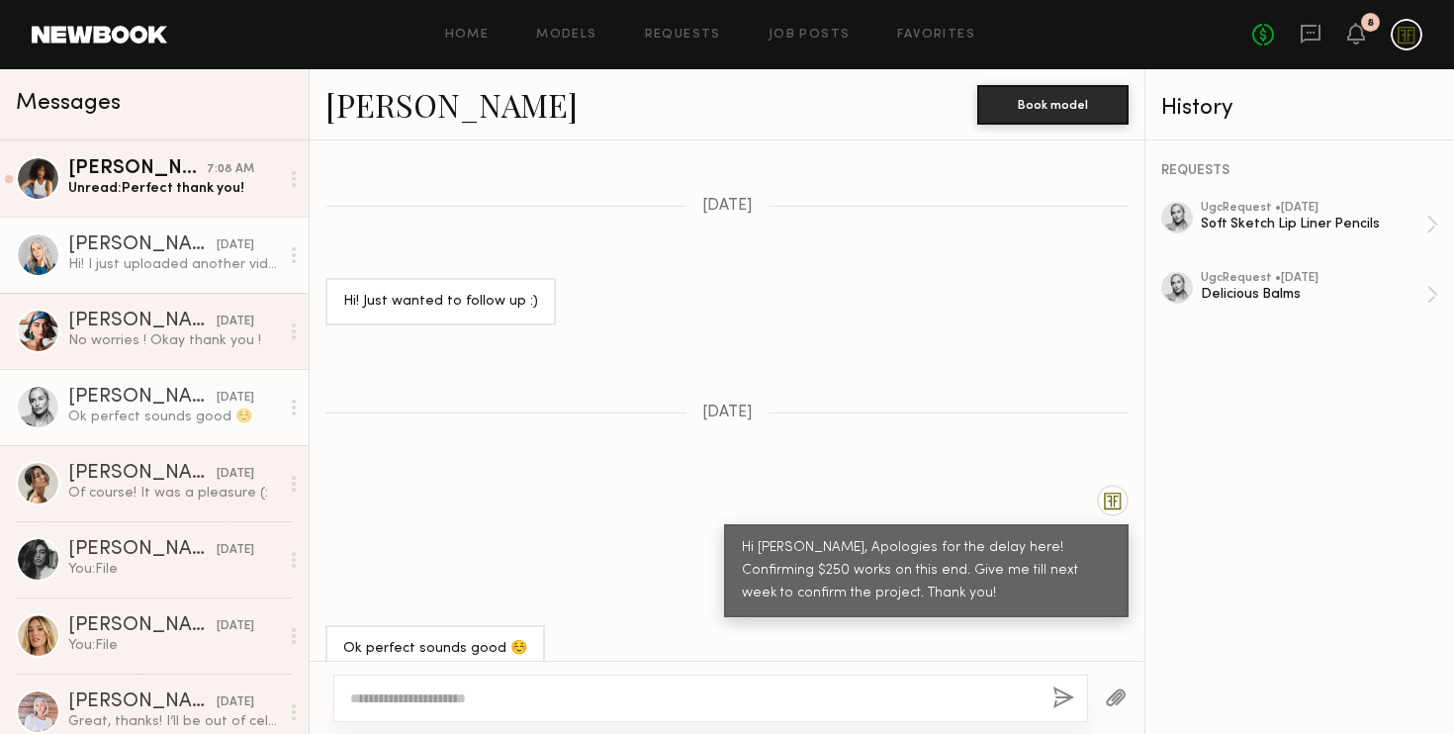
click at [120, 270] on div "Hi! I just uploaded another video that kinda ran through the whole thing in one…" at bounding box center [173, 264] width 211 height 19
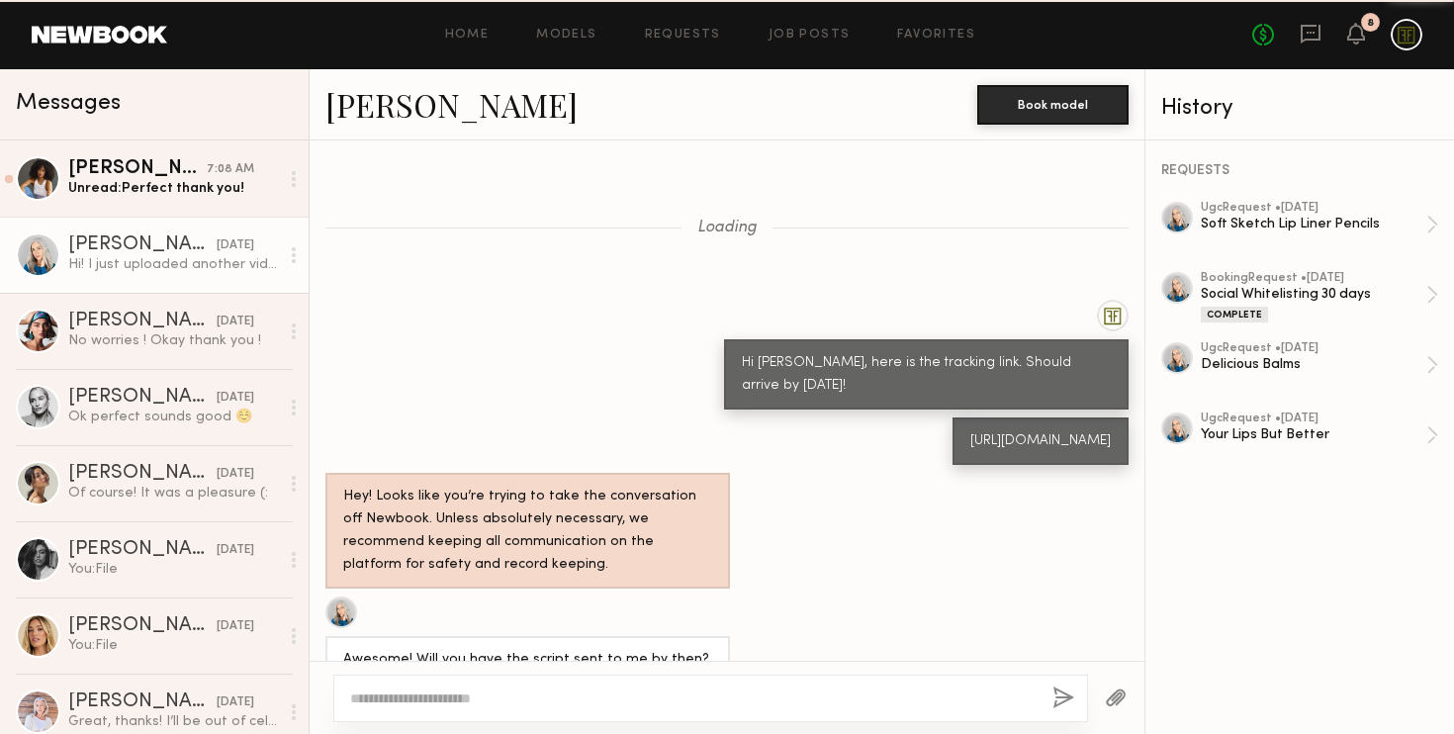
scroll to position [1366, 0]
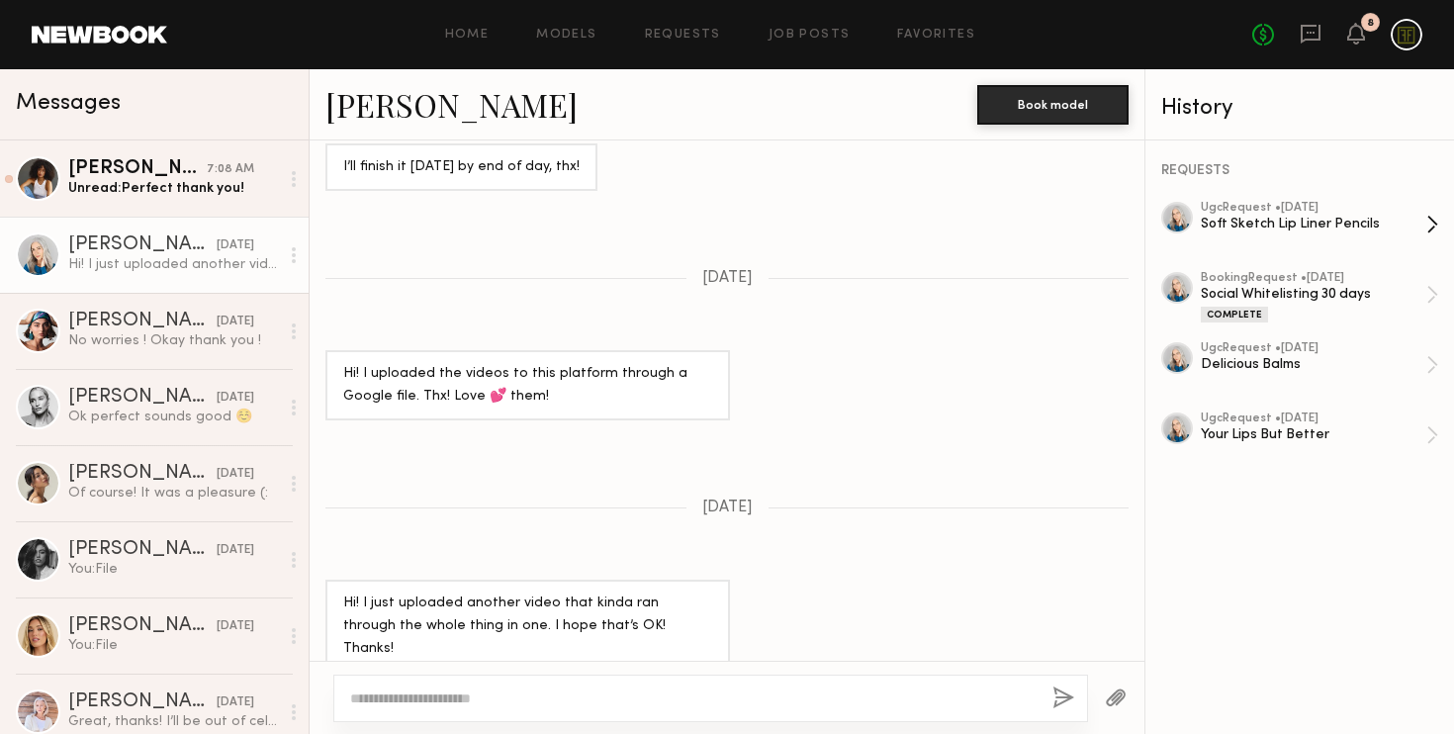
click at [1285, 215] on div "Soft Sketch Lip Liner Pencils" at bounding box center [1314, 224] width 226 height 19
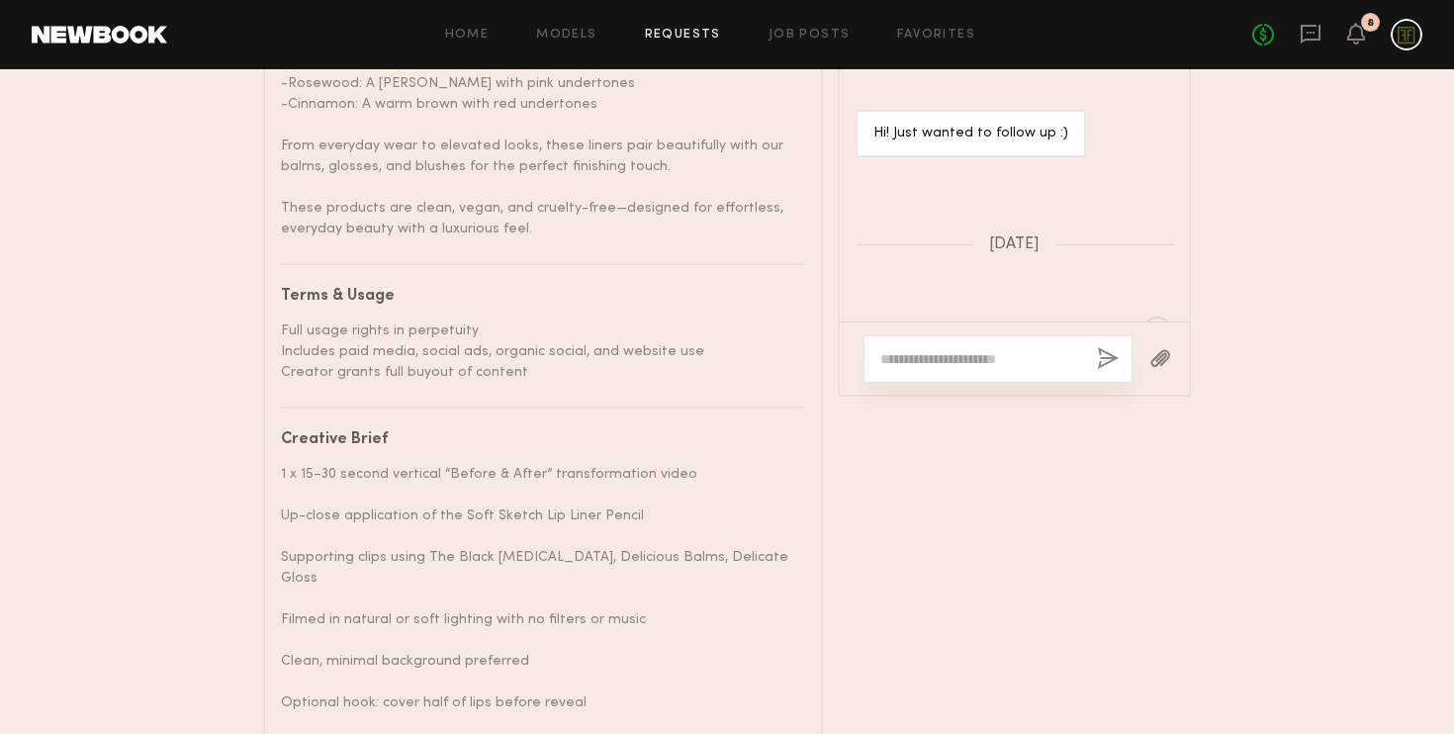
scroll to position [1996, 0]
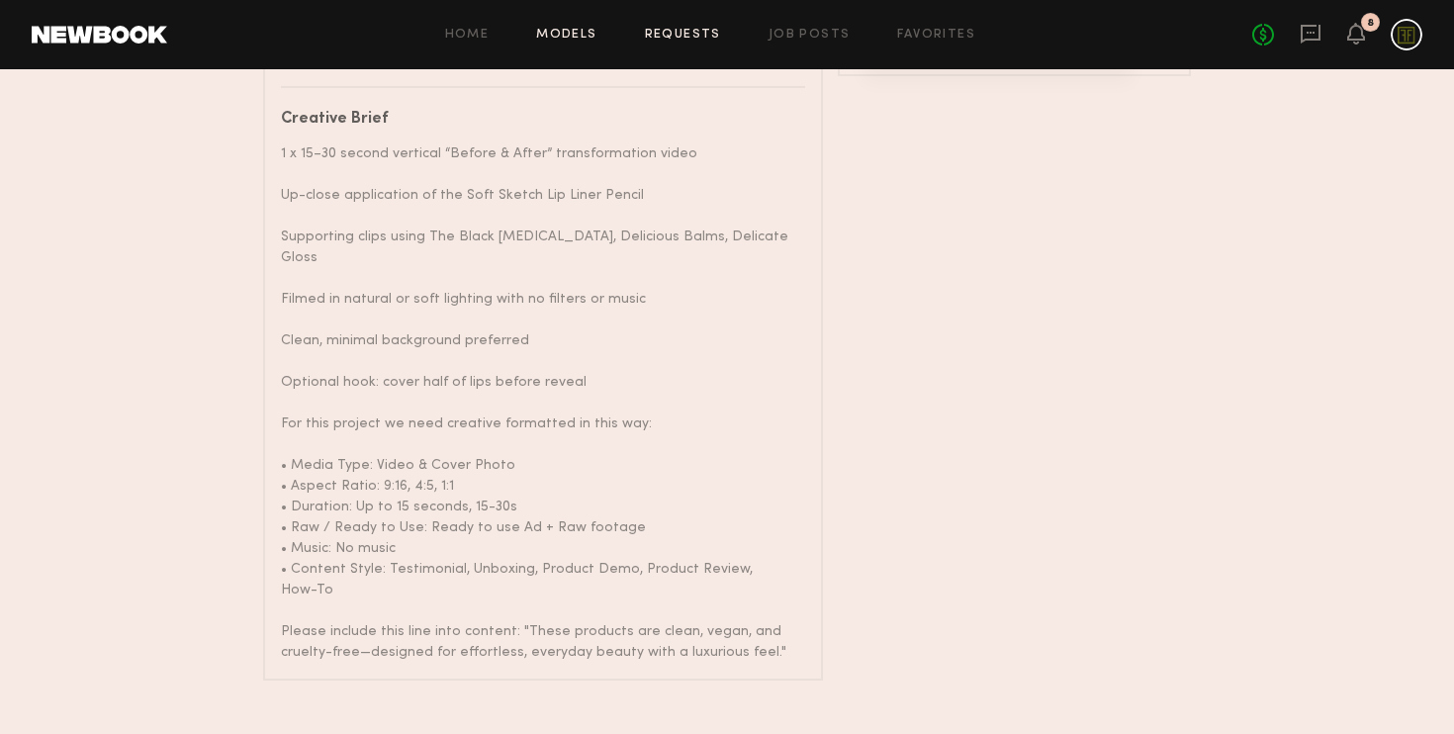
click at [575, 31] on link "Models" at bounding box center [566, 35] width 60 height 13
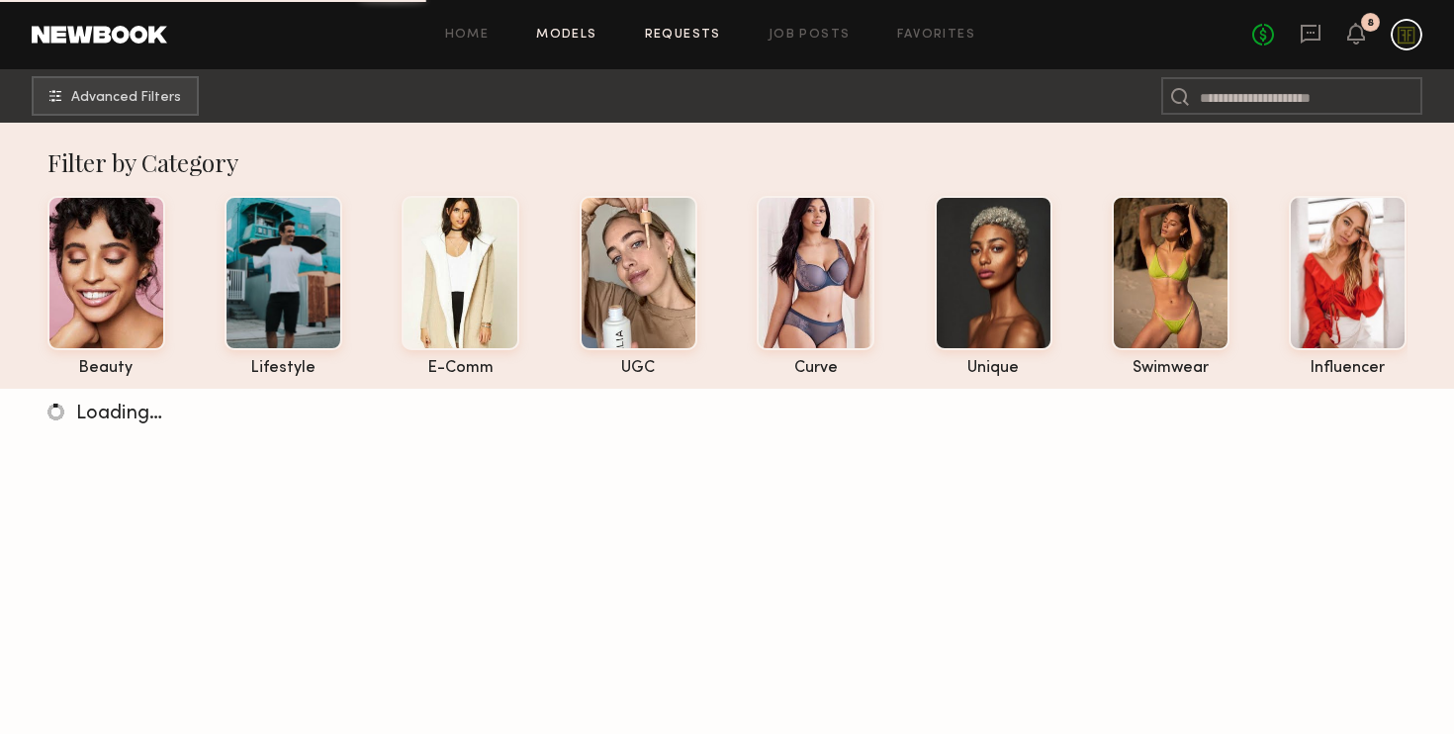
click at [704, 29] on link "Requests" at bounding box center [683, 35] width 76 height 13
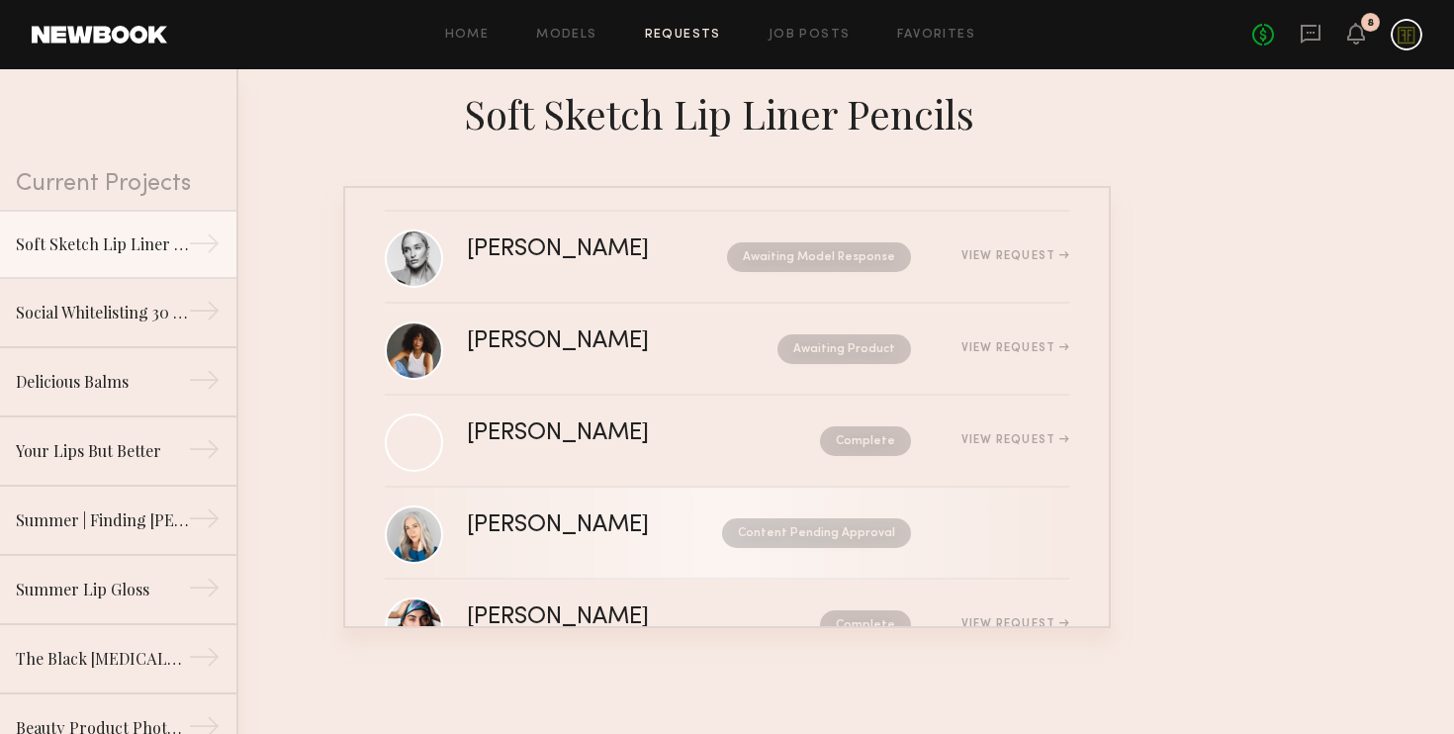
scroll to position [8, 0]
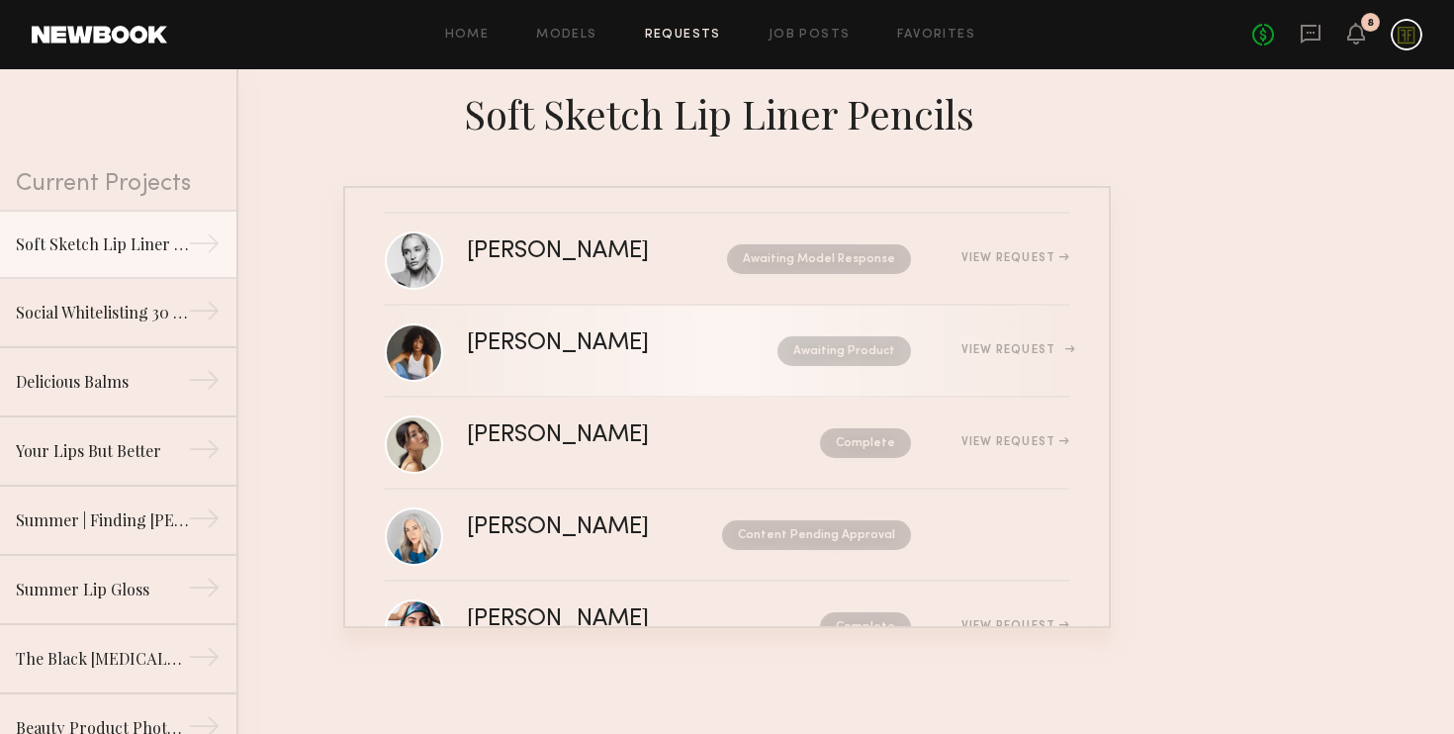
click at [991, 351] on div "View Request" at bounding box center [1015, 350] width 108 height 12
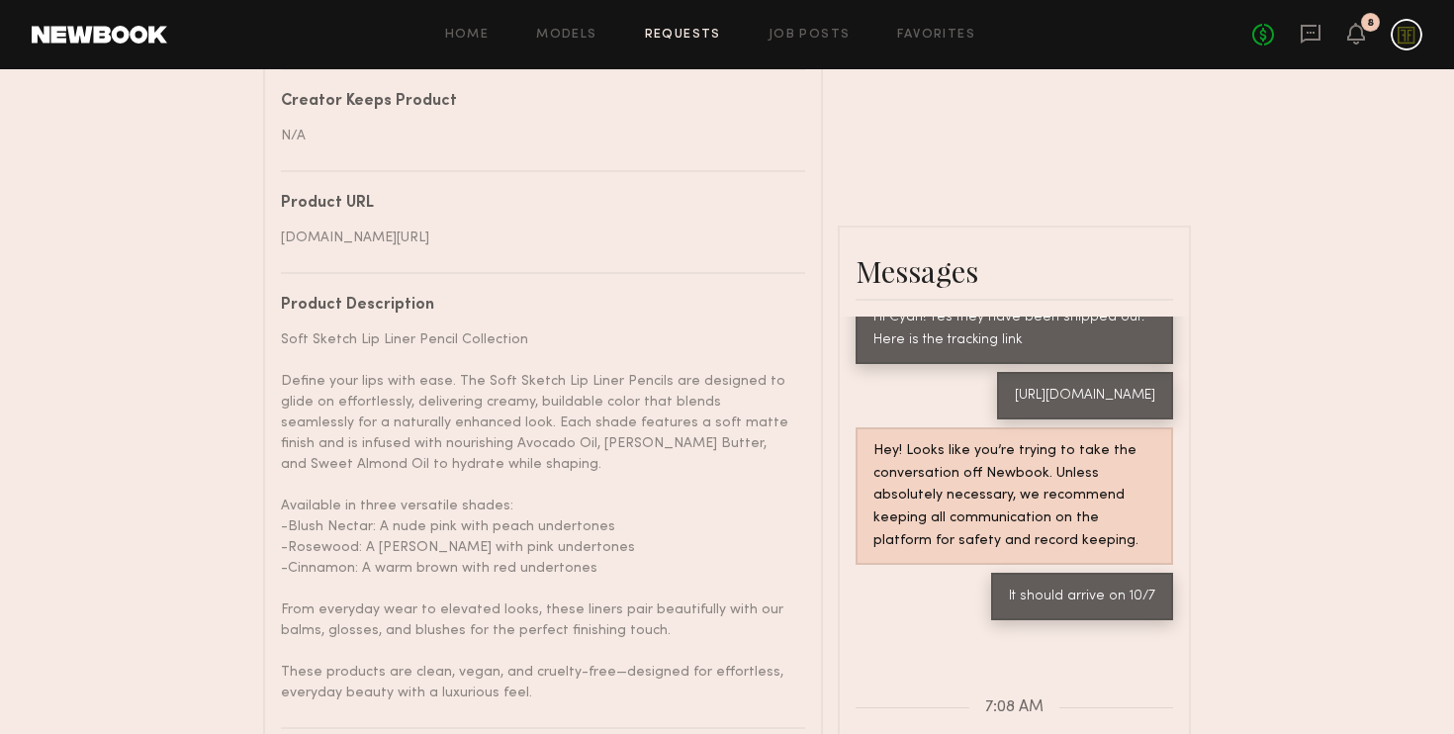
scroll to position [1248, 0]
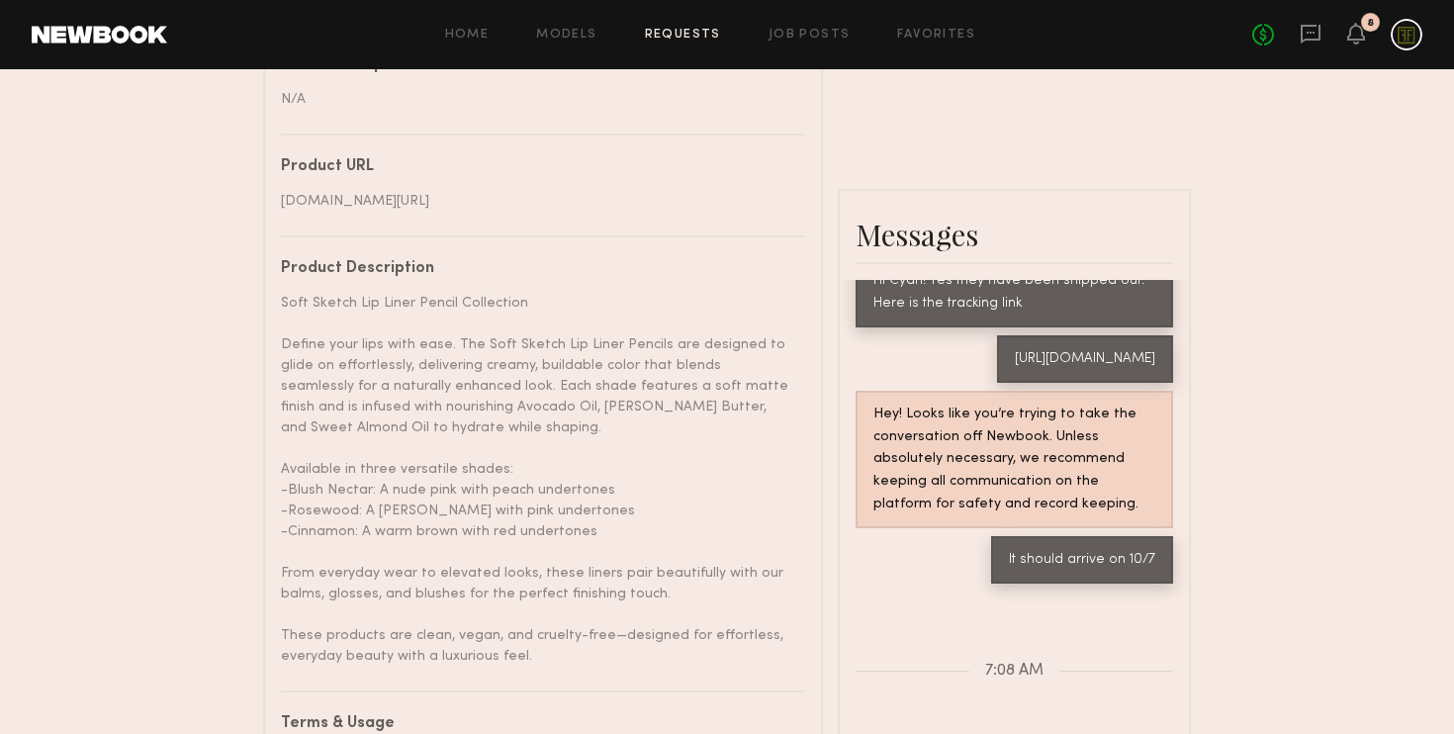
drag, startPoint x: 1048, startPoint y: 336, endPoint x: 867, endPoint y: 291, distance: 186.6
click at [997, 335] on div "https://www.ups.com/track?loc=en_US&tracknum=1Z10X2X40399679005&requester=ST/tr…" at bounding box center [1085, 358] width 176 height 47
copy div "https://www.ups.com/track?loc=en_US&tracknum=1Z10X2X40399679005&requester=ST/tr…"
click at [516, 414] on div "Soft Sketch Lip Liner Pencil Collection Define your lips with ease. The Soft Sk…" at bounding box center [535, 480] width 509 height 374
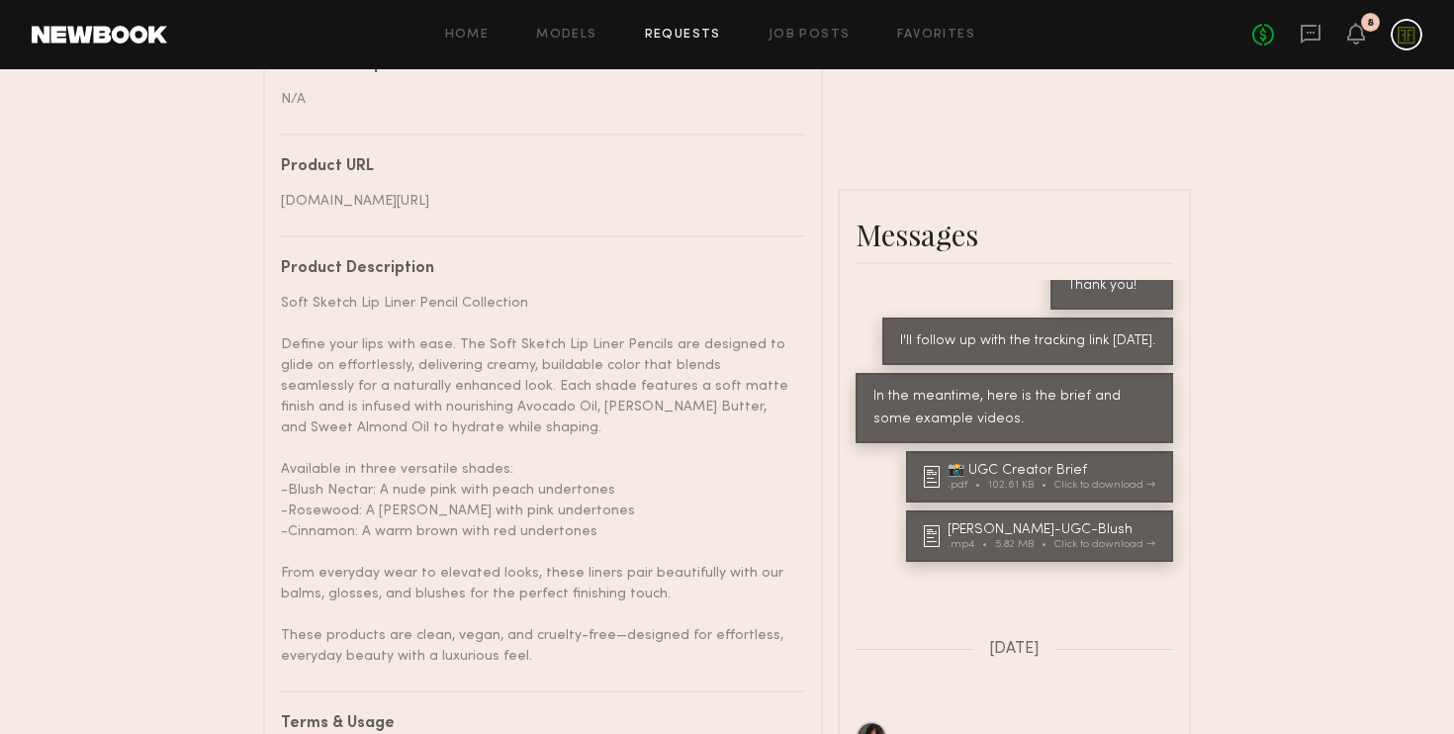
scroll to position [2557, 0]
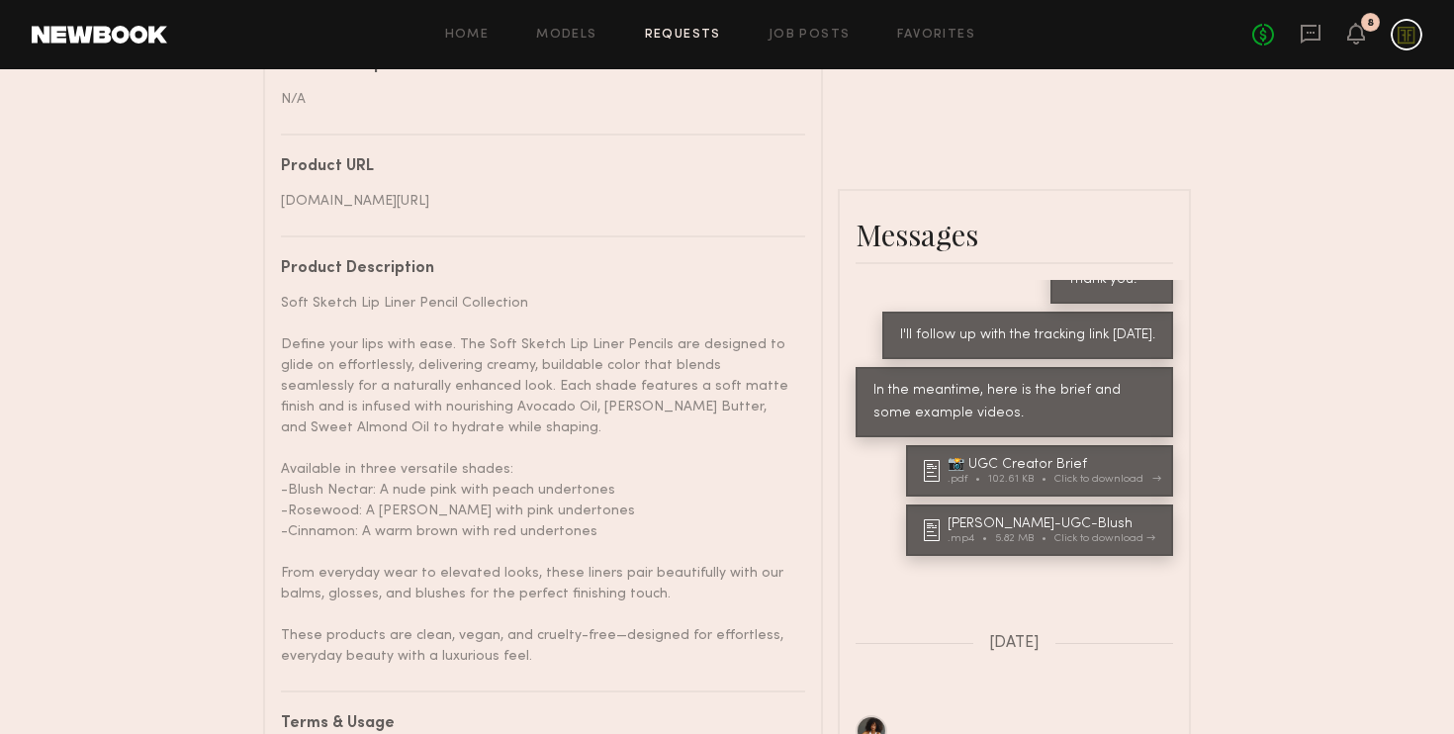
click at [1025, 474] on div "102.61 KB" at bounding box center [1021, 479] width 66 height 11
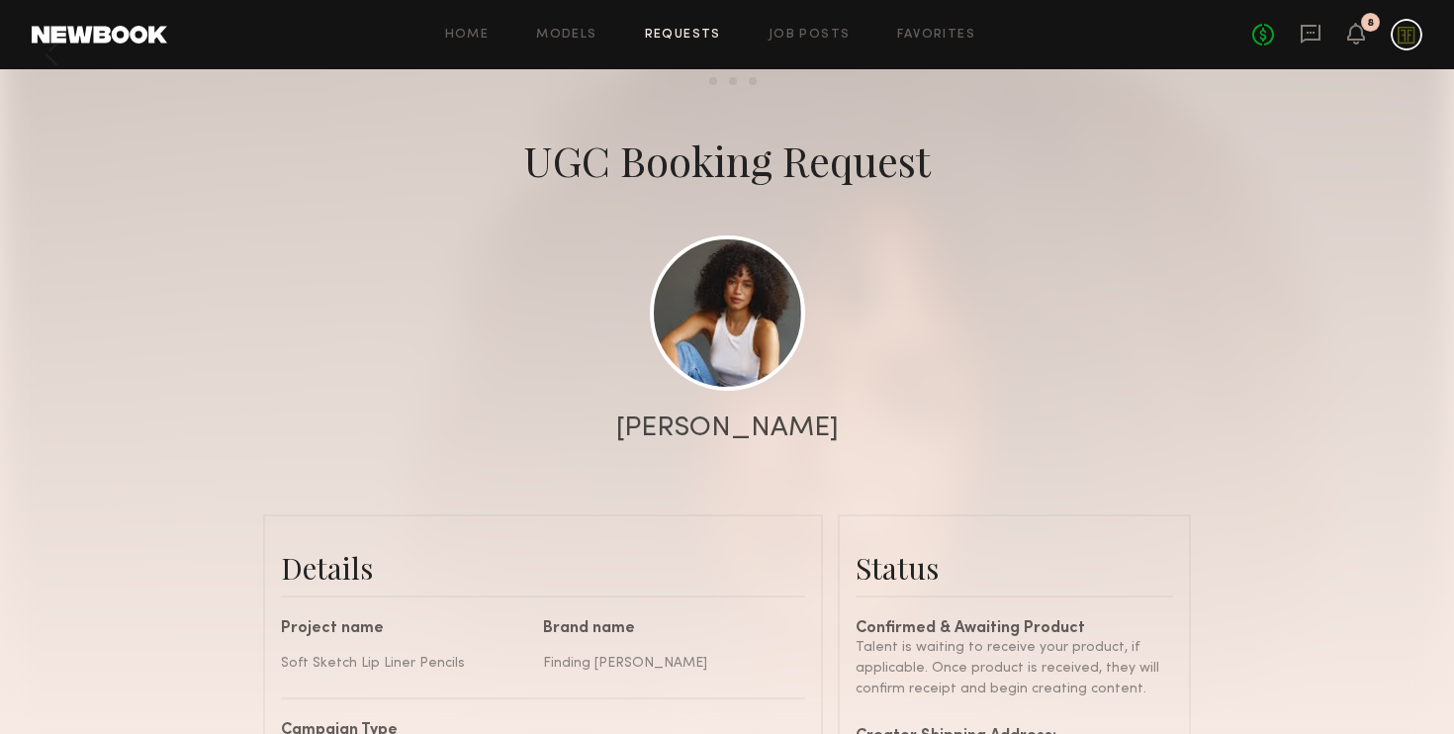
scroll to position [0, 0]
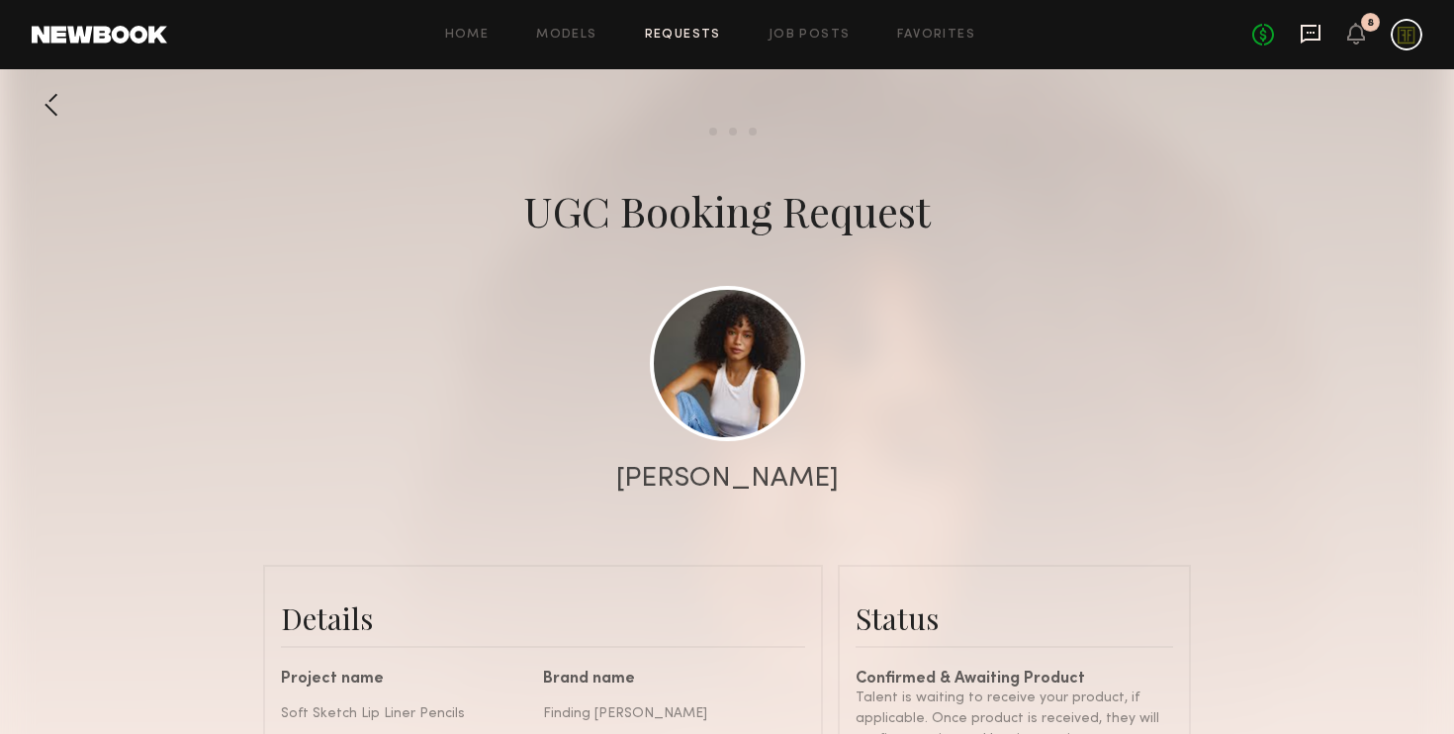
click at [1300, 30] on icon at bounding box center [1311, 34] width 22 height 22
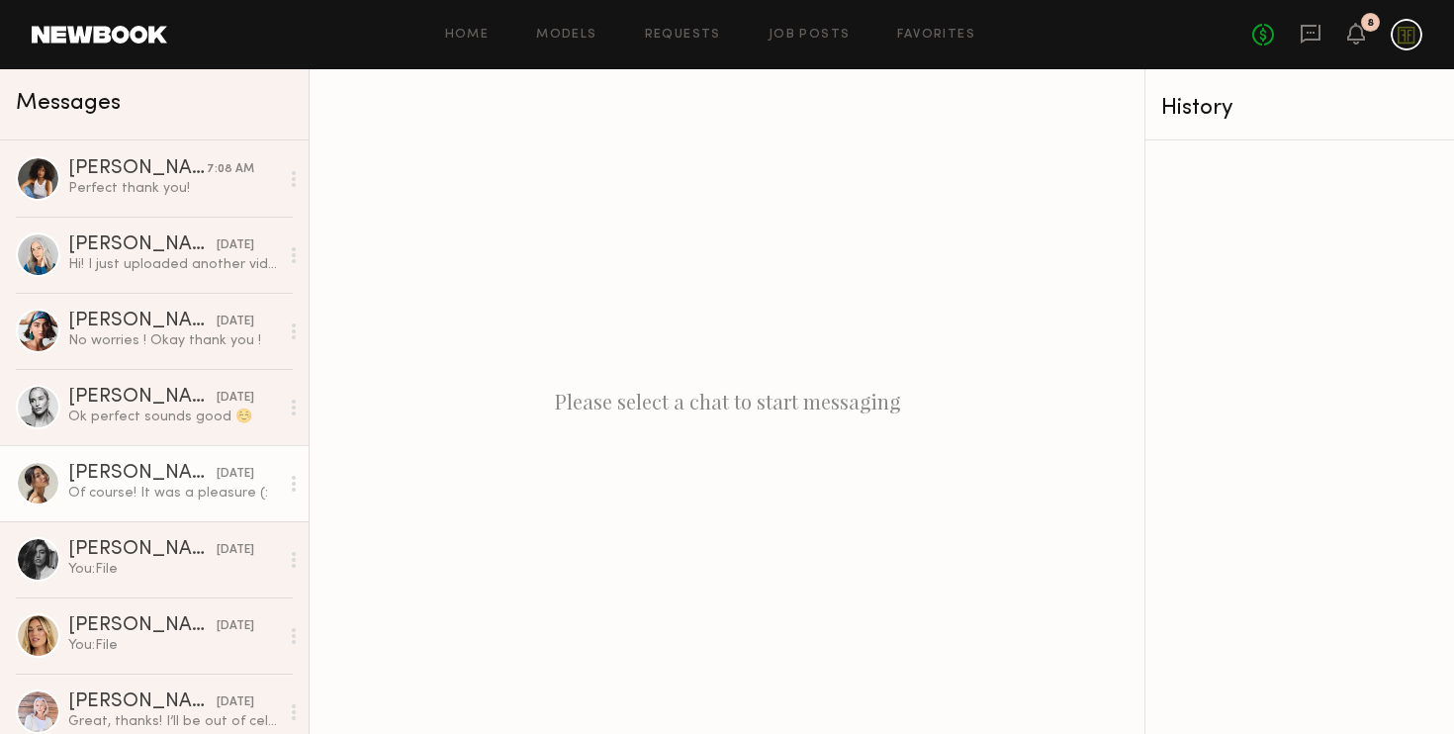
click at [103, 496] on div "Of course! It was a pleasure (:" at bounding box center [173, 493] width 211 height 19
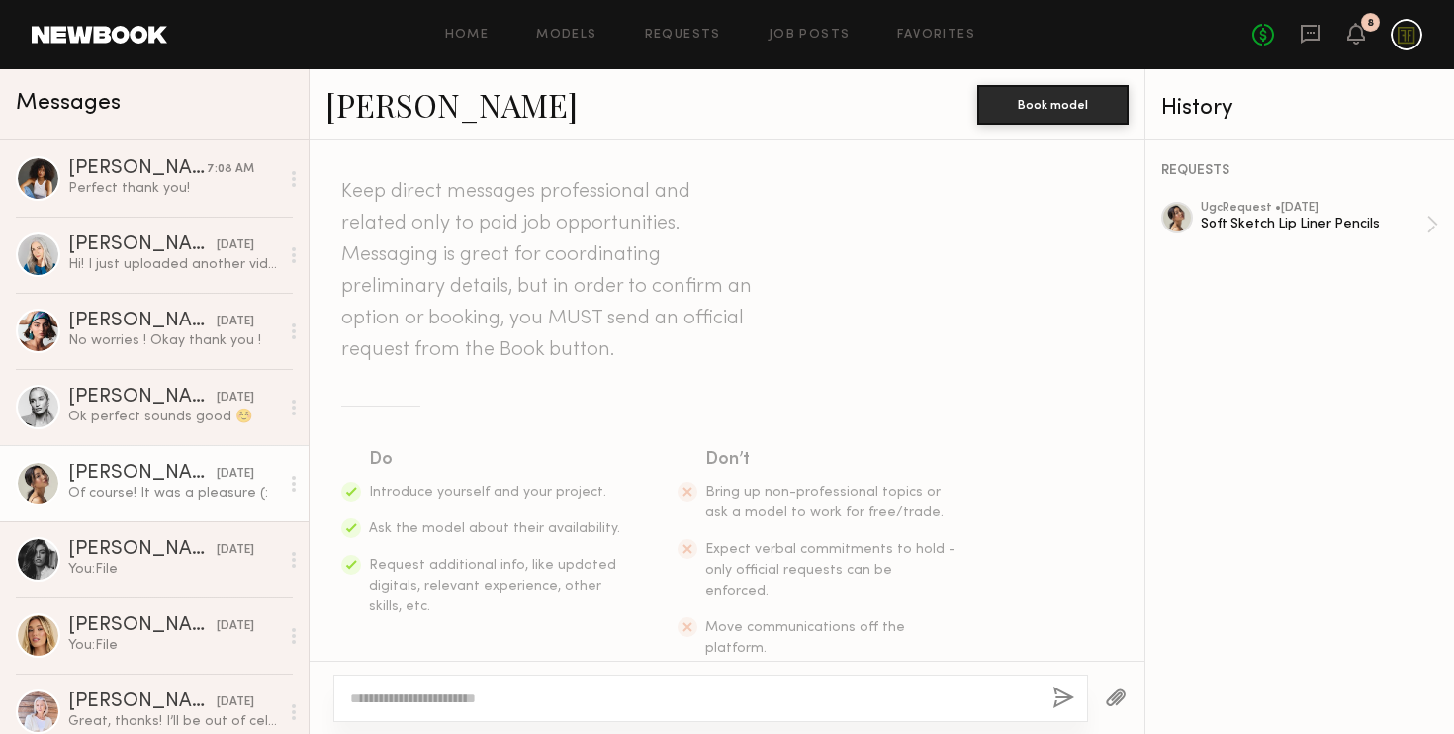
scroll to position [2572, 0]
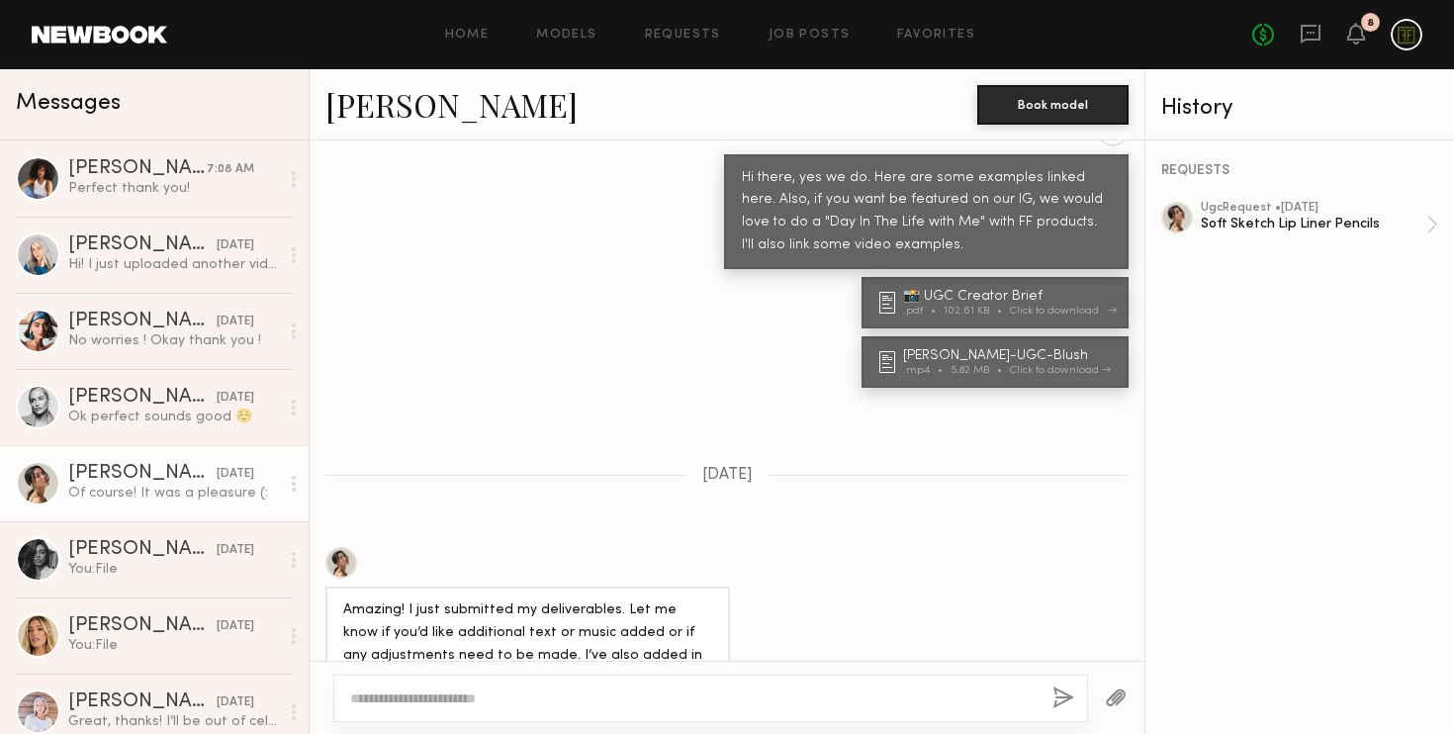
click at [999, 317] on div "102.61 KB" at bounding box center [977, 311] width 66 height 11
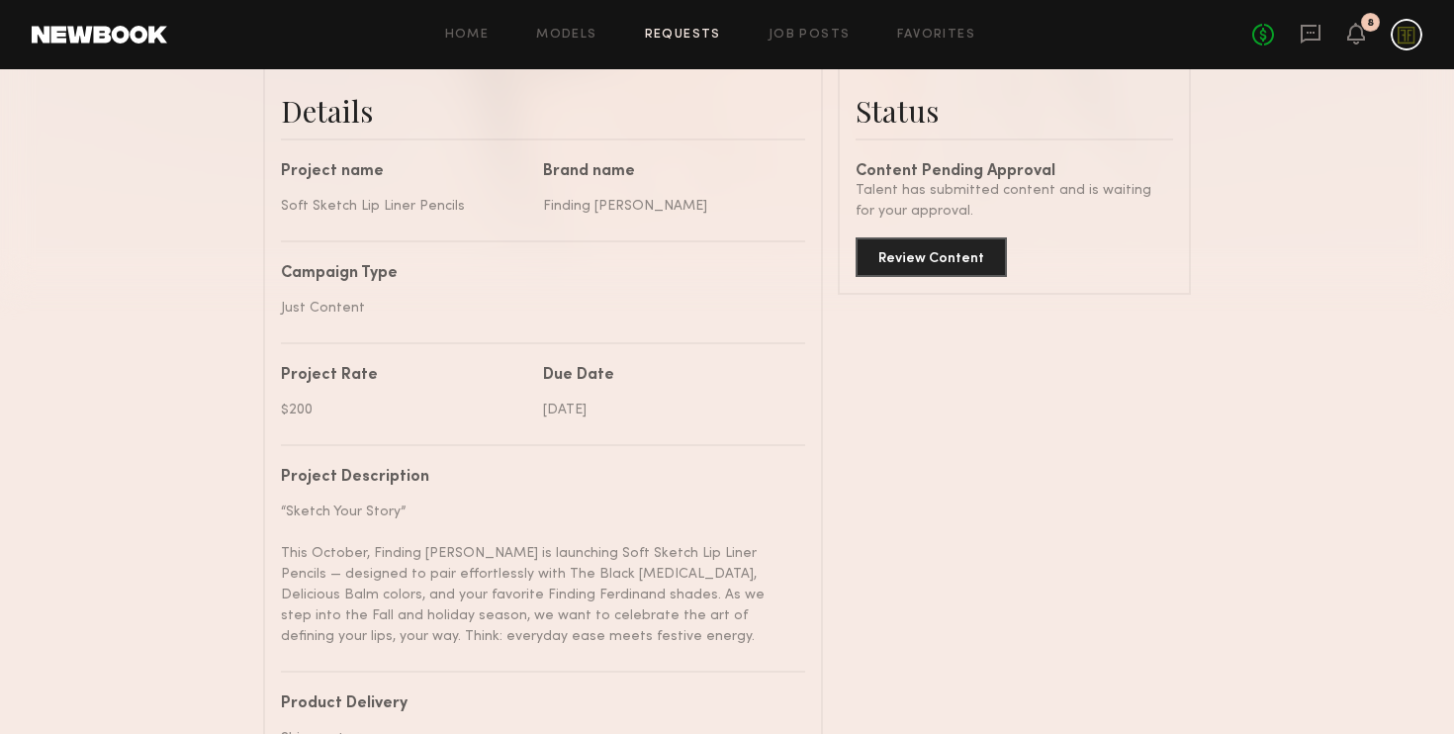
scroll to position [470, 0]
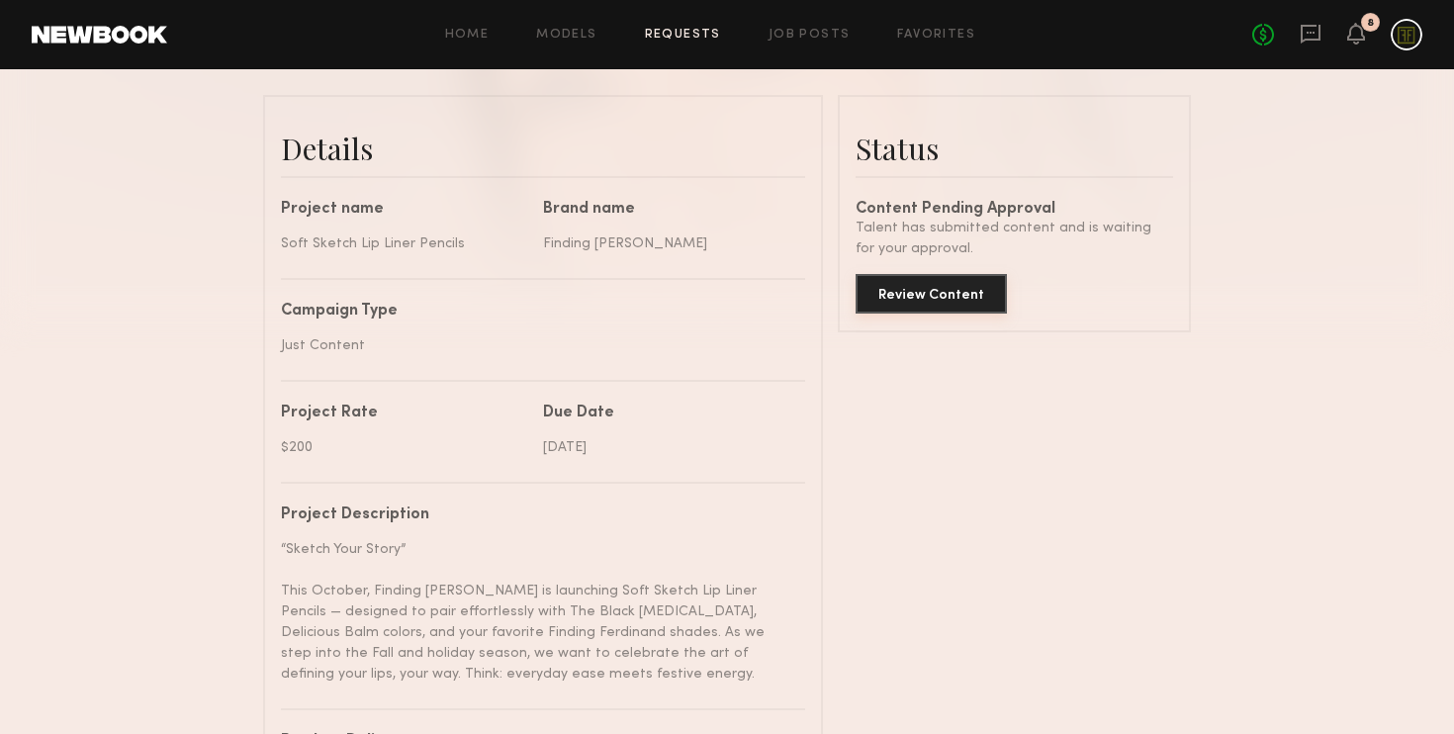
click at [938, 292] on button "Review Content" at bounding box center [931, 294] width 151 height 40
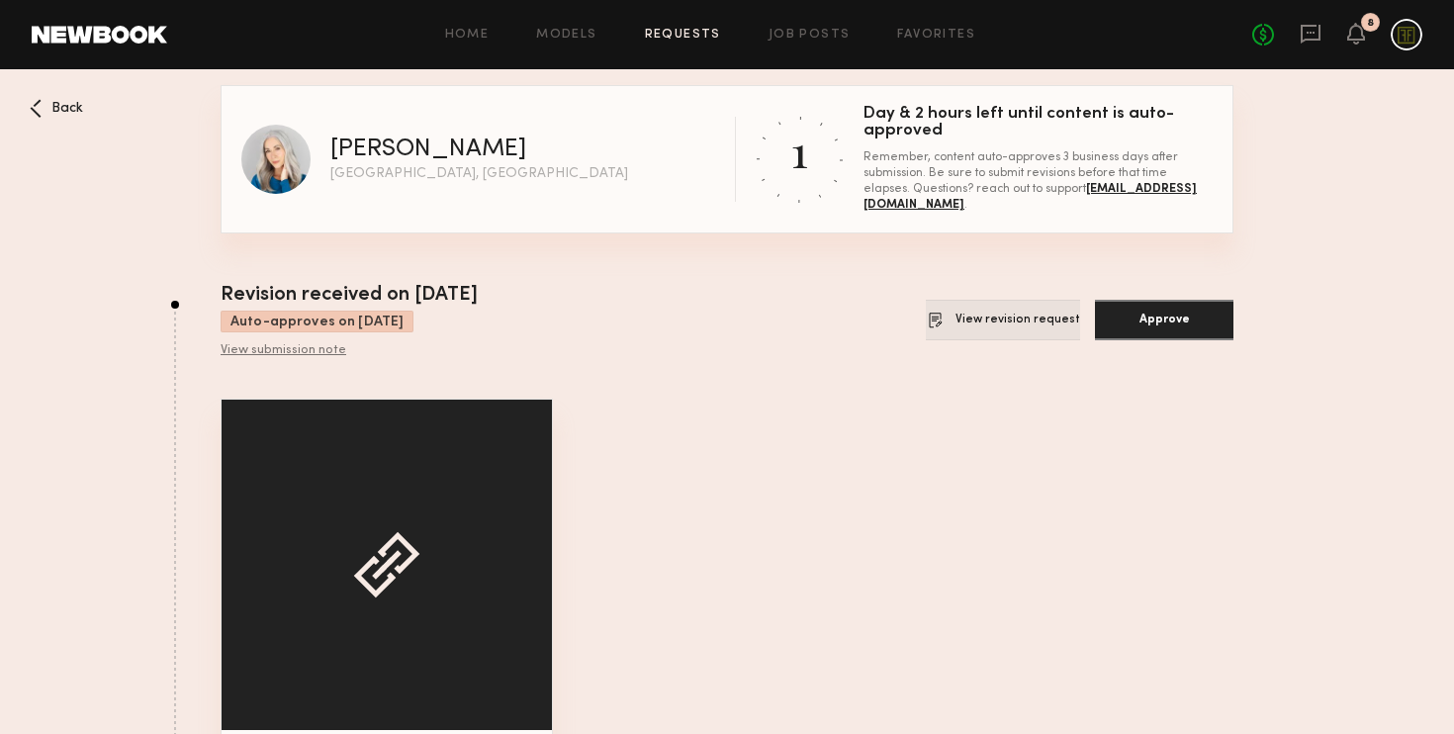
click at [1037, 332] on button "View revision request" at bounding box center [1003, 320] width 154 height 41
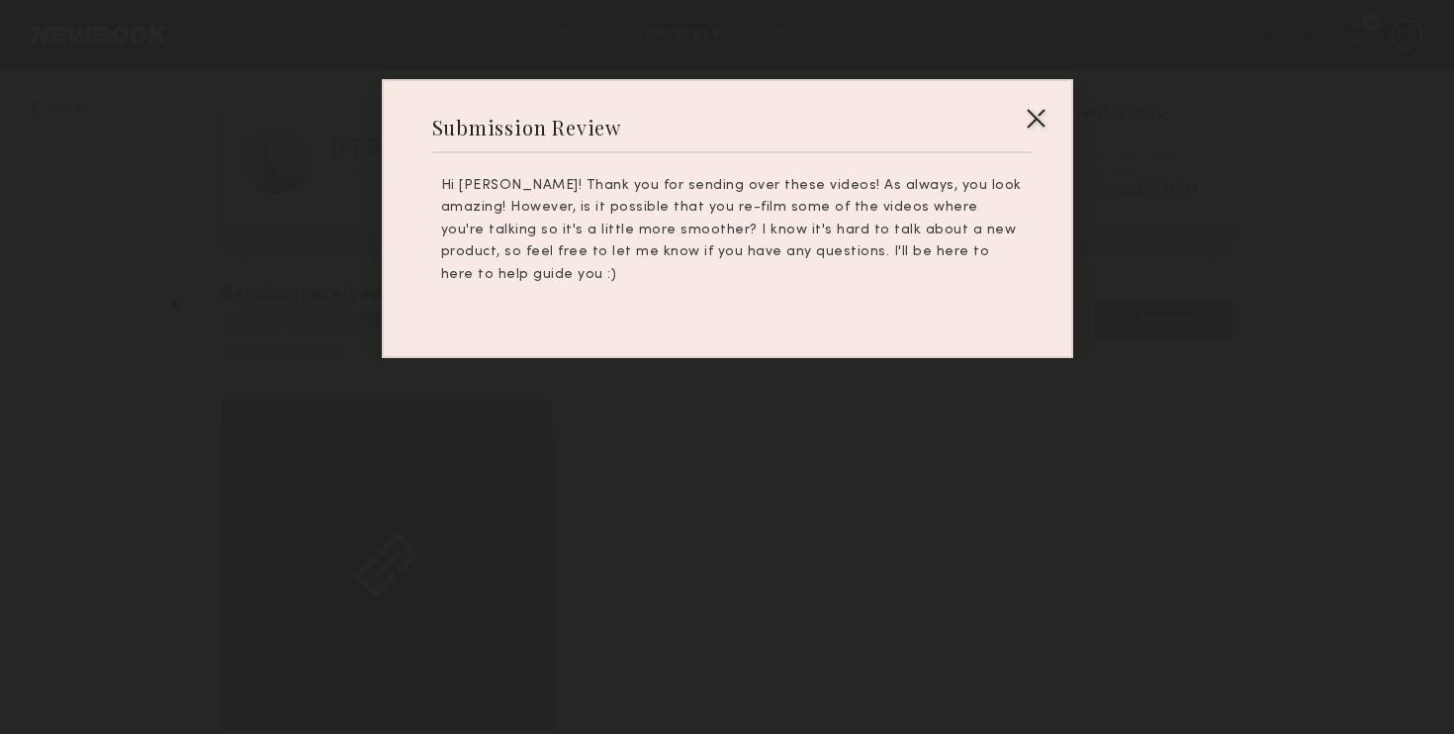
click at [1037, 117] on div at bounding box center [1036, 118] width 32 height 32
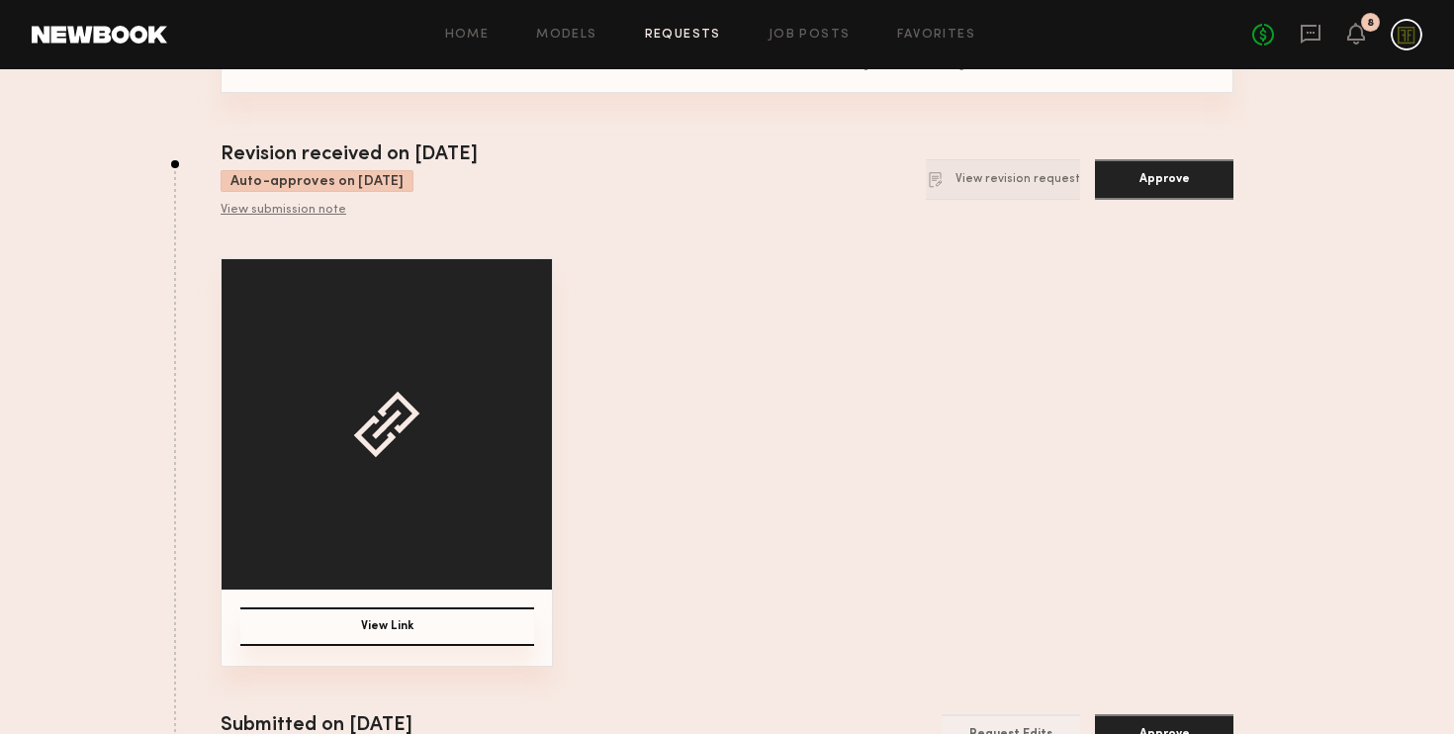
scroll to position [159, 0]
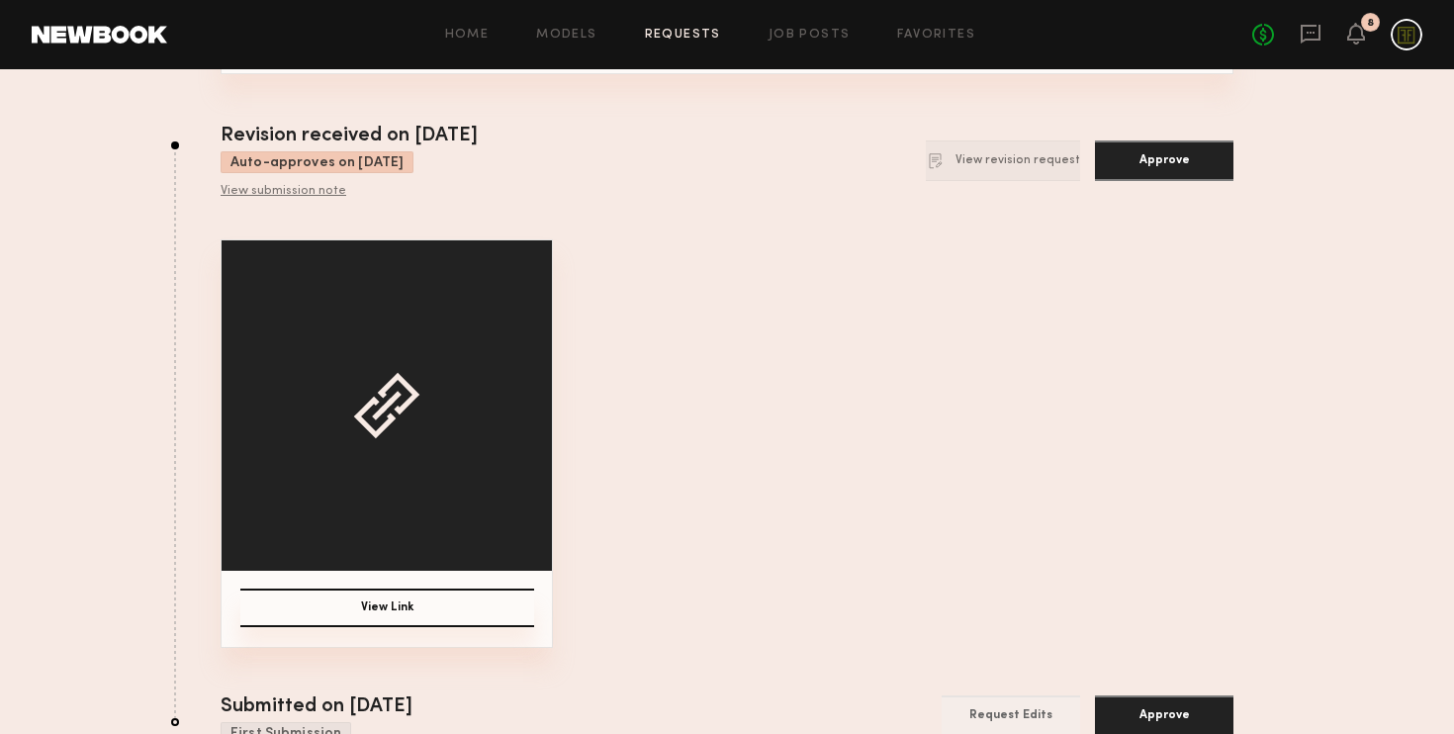
click at [330, 185] on div "View submission note" at bounding box center [349, 192] width 257 height 16
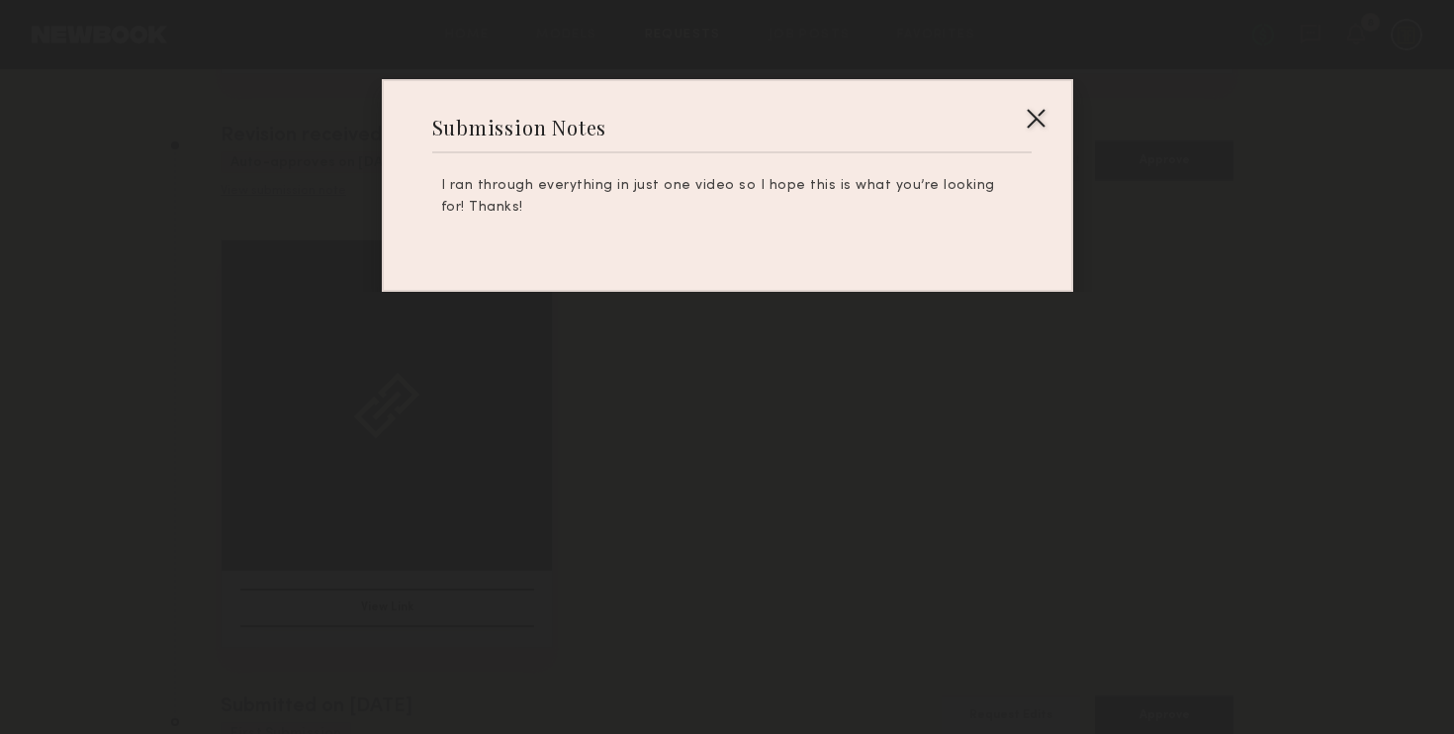
click at [1033, 119] on div at bounding box center [1036, 118] width 32 height 32
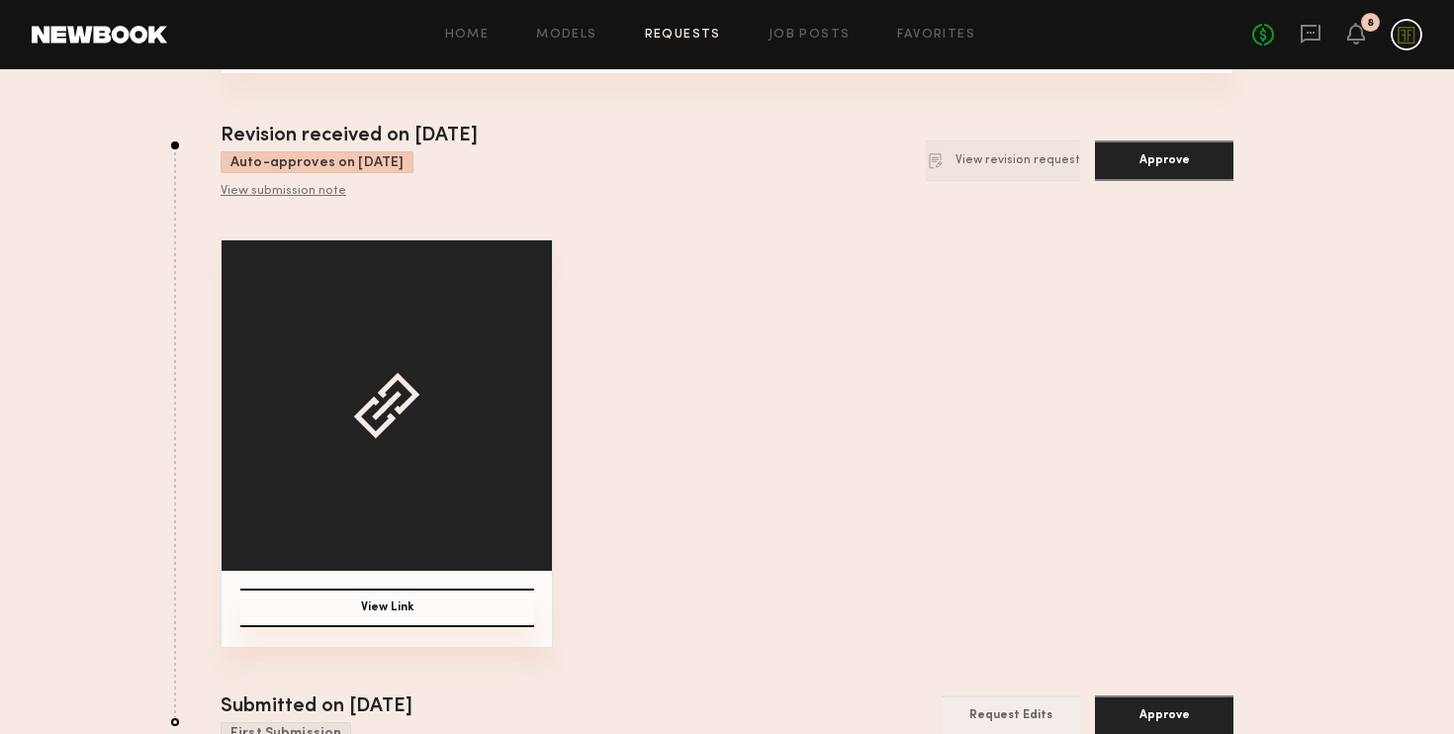
click at [363, 610] on button "View Link" at bounding box center [387, 608] width 294 height 39
